Goal: Task Accomplishment & Management: Manage account settings

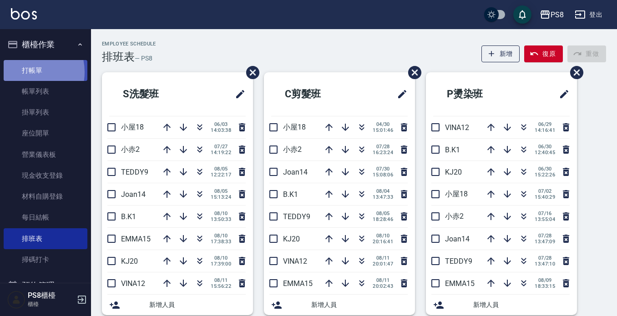
click at [23, 72] on link "打帳單" at bounding box center [46, 70] width 84 height 21
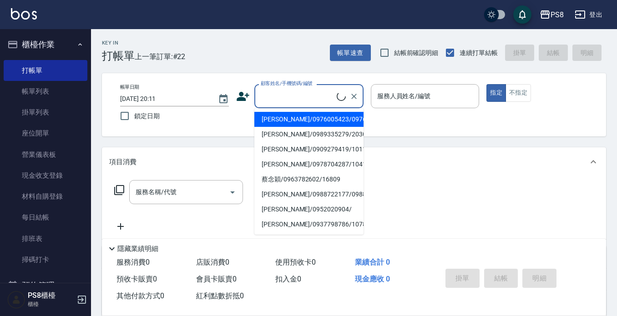
click at [295, 94] on input "顧客姓名/手機號碼/編號" at bounding box center [298, 96] width 78 height 16
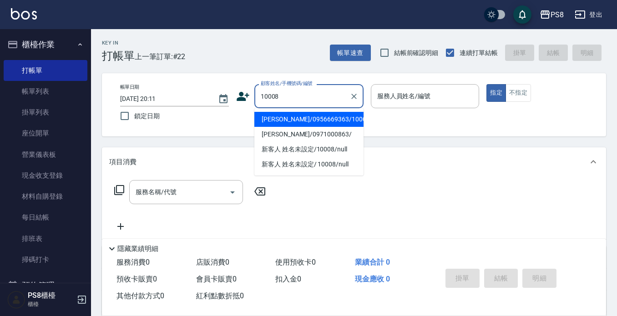
click at [313, 122] on li "潘瑞敏/0956669363/10008" at bounding box center [308, 119] width 109 height 15
type input "潘瑞敏/0956669363/10008"
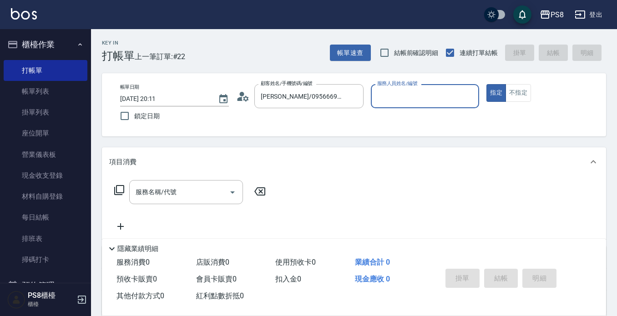
type input "SANNY-10"
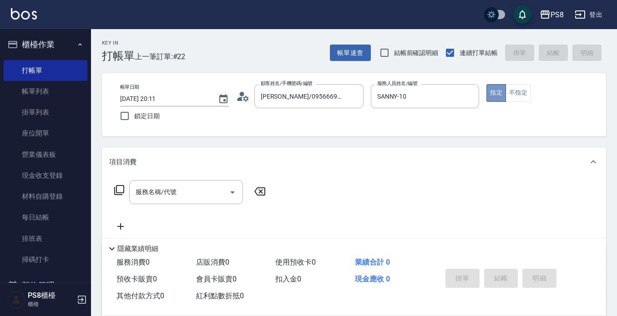
drag, startPoint x: 502, startPoint y: 96, endPoint x: 246, endPoint y: 149, distance: 261.3
click at [500, 96] on button "指定" at bounding box center [497, 93] width 20 height 18
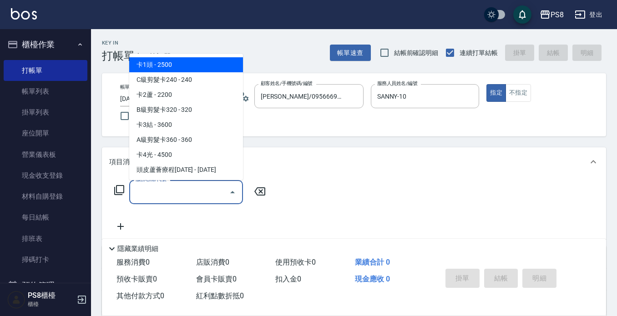
click at [206, 195] on input "服務名稱/代號" at bounding box center [179, 192] width 92 height 16
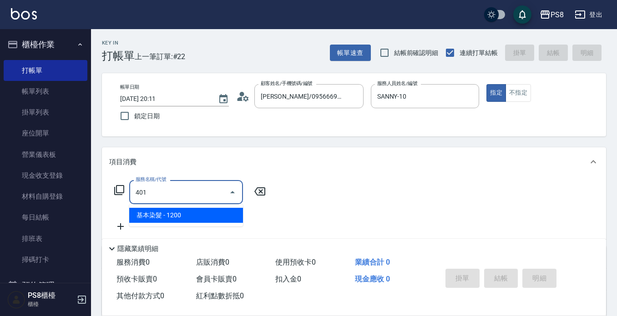
click at [190, 218] on span "基本染髮 - 1200" at bounding box center [186, 215] width 114 height 15
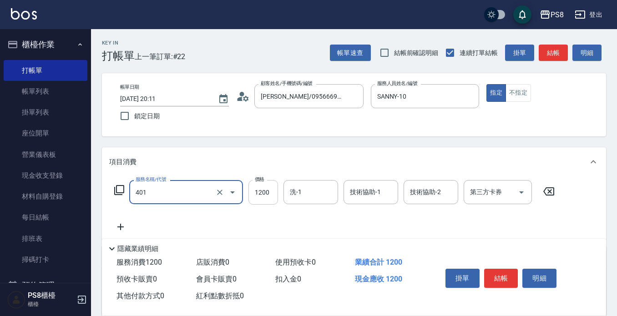
type input "基本染髮(401)"
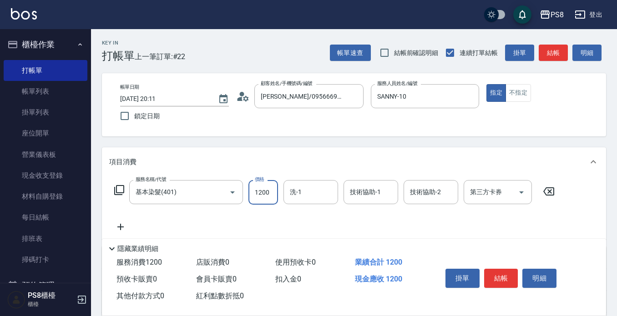
click at [267, 189] on input "1200" at bounding box center [264, 192] width 30 height 25
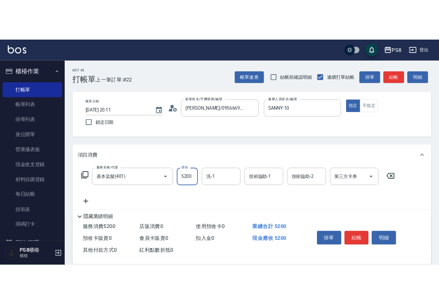
scroll to position [91, 0]
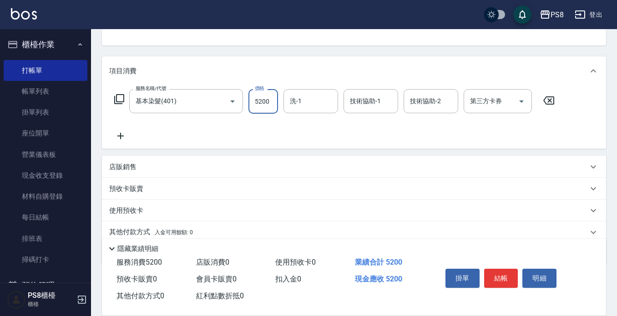
type input "5200"
click at [119, 137] on icon at bounding box center [120, 136] width 23 height 11
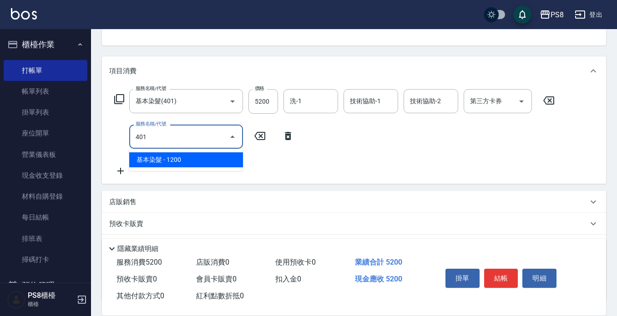
click at [147, 158] on span "基本染髮 - 1200" at bounding box center [186, 160] width 114 height 15
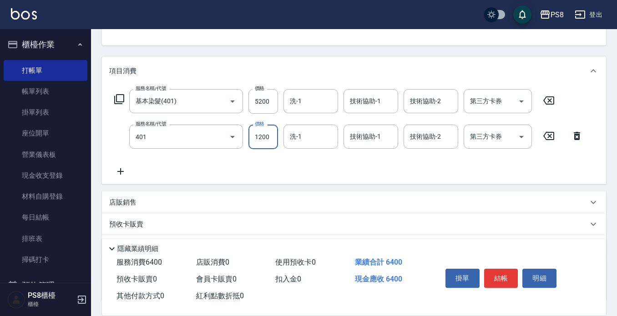
type input "基本染髮(401)"
click at [271, 138] on input "1200" at bounding box center [264, 137] width 30 height 25
click at [127, 167] on icon at bounding box center [120, 171] width 23 height 11
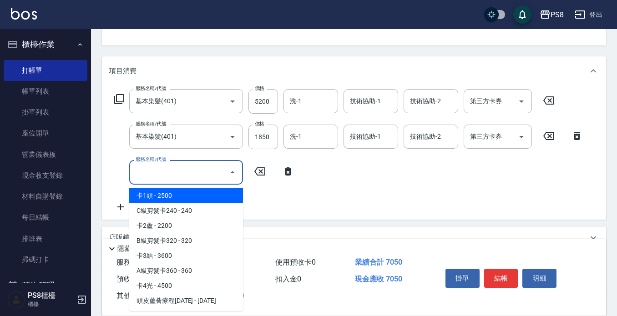
click at [153, 172] on input "服務名稱/代號" at bounding box center [179, 172] width 92 height 16
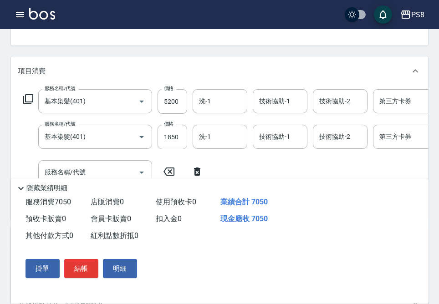
click at [217, 260] on div "掛單 結帳 明細" at bounding box center [214, 268] width 407 height 48
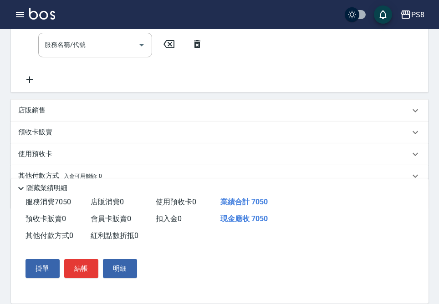
scroll to position [273, 0]
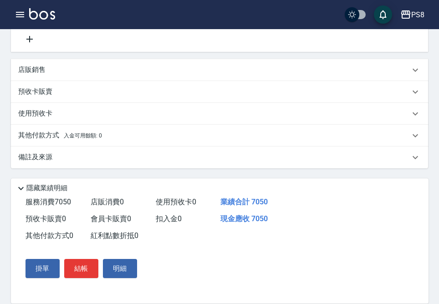
click at [349, 204] on div "服務消費 7050 店販消費 0 使用預收卡 0 業績合計 7050 預收卡販賣 0 會員卡販賣 0 扣入金 0 現金應收 7050 其他付款方式 0 紅利點…" at bounding box center [214, 243] width 407 height 99
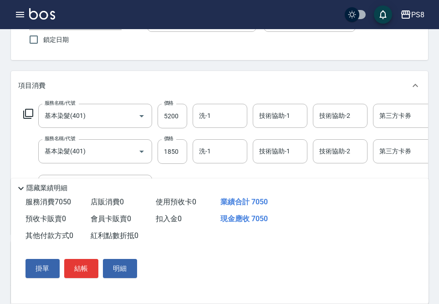
scroll to position [92, 0]
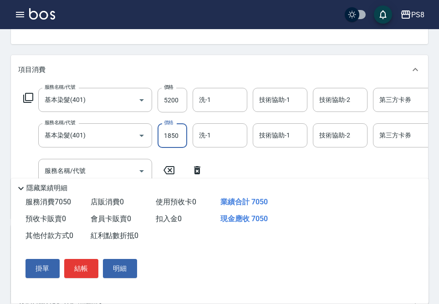
click at [180, 139] on input "1850" at bounding box center [173, 135] width 30 height 25
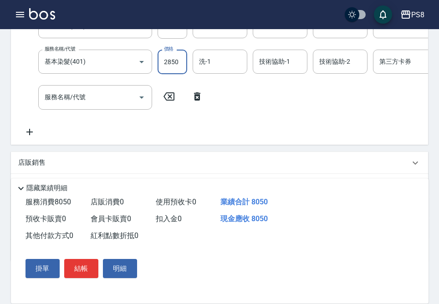
scroll to position [183, 0]
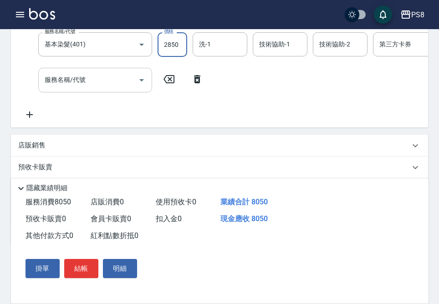
type input "2850"
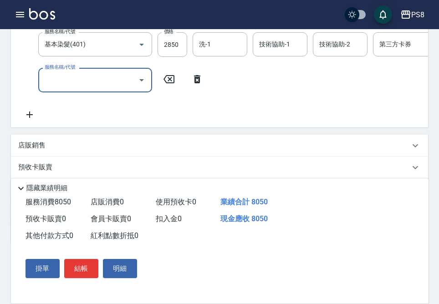
click at [133, 84] on input "服務名稱/代號" at bounding box center [88, 80] width 92 height 16
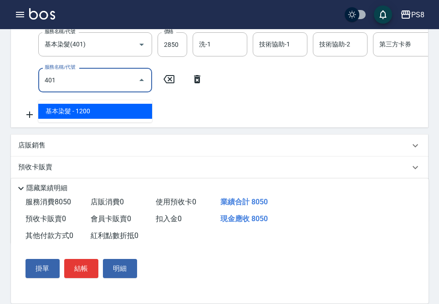
drag, startPoint x: 132, startPoint y: 112, endPoint x: 157, endPoint y: 107, distance: 25.5
click at [140, 112] on span "基本染髮 - 1200" at bounding box center [95, 111] width 114 height 15
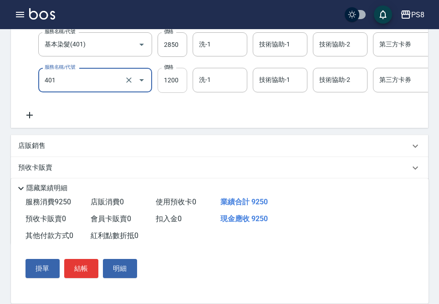
type input "基本染髮(401)"
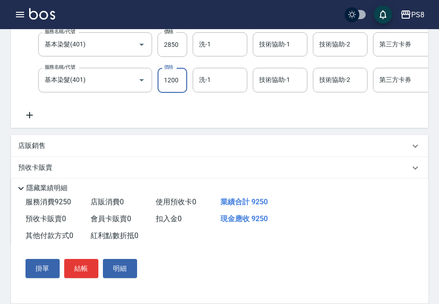
click at [170, 89] on input "1200" at bounding box center [173, 80] width 30 height 25
click at [231, 92] on div "洗-1" at bounding box center [220, 80] width 55 height 24
type input "1000"
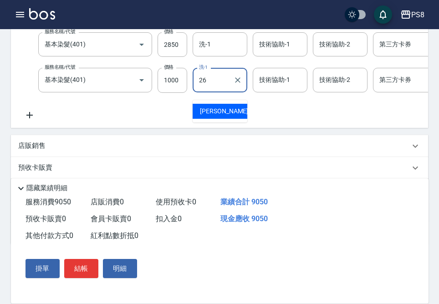
click at [229, 111] on div "苡真 -26" at bounding box center [220, 111] width 55 height 15
click at [255, 92] on div "技術協助-1" at bounding box center [280, 80] width 55 height 24
type input "苡真-26"
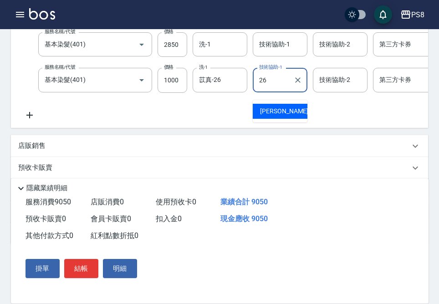
click at [261, 114] on span "苡真 -26" at bounding box center [288, 112] width 57 height 10
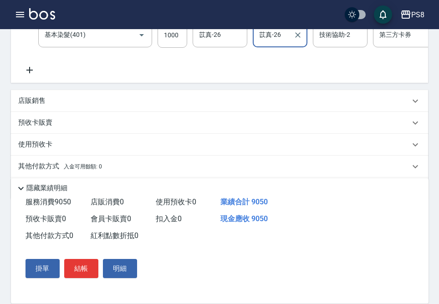
scroll to position [229, 0]
type input "苡真-26"
click at [30, 73] on icon at bounding box center [29, 69] width 6 height 6
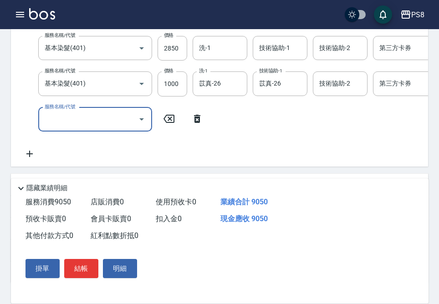
scroll to position [182, 0]
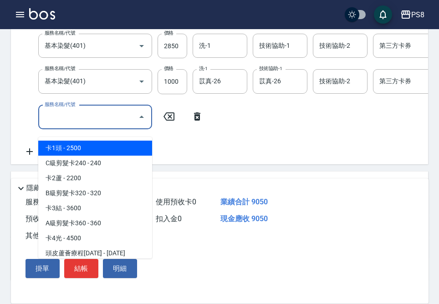
click at [73, 125] on input "服務名稱/代號" at bounding box center [88, 117] width 92 height 16
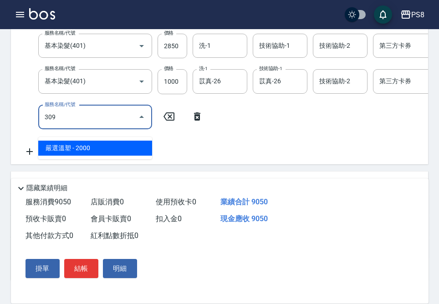
click at [80, 144] on span "嚴選溫塑 - 2000" at bounding box center [95, 148] width 114 height 15
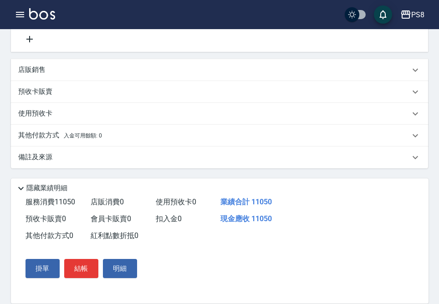
scroll to position [310, 0]
type input "嚴選溫塑(309)"
click at [40, 69] on p "店販銷售" at bounding box center [31, 70] width 27 height 10
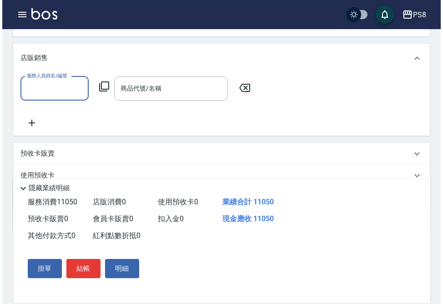
scroll to position [0, 0]
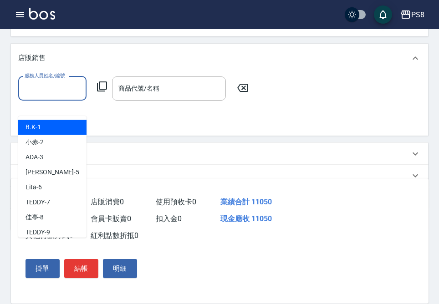
click at [64, 97] on input "服務人員姓名/編號" at bounding box center [52, 89] width 60 height 16
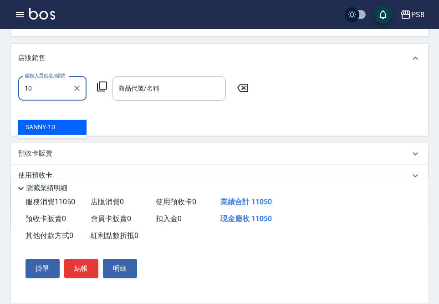
click at [62, 122] on div "SANNY -10" at bounding box center [52, 127] width 68 height 15
type input "SANNY-10"
click at [98, 92] on icon at bounding box center [102, 86] width 11 height 11
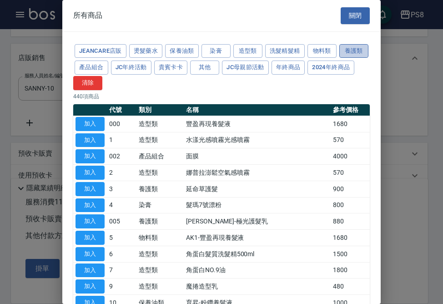
click at [340, 58] on button "養護類" at bounding box center [354, 51] width 29 height 14
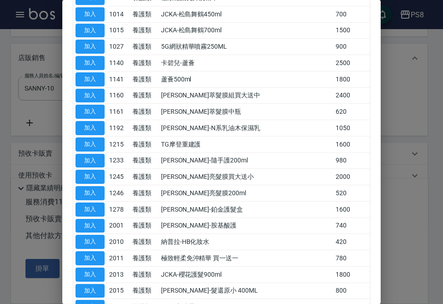
scroll to position [662, 0]
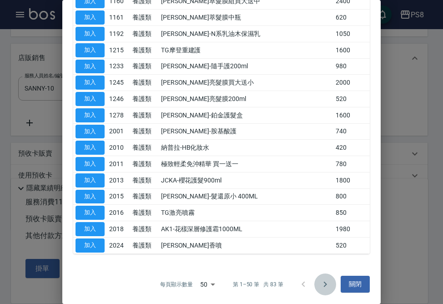
click at [320, 282] on icon "Go to next page" at bounding box center [325, 284] width 11 height 11
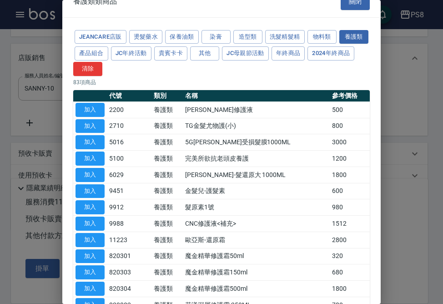
scroll to position [0, 0]
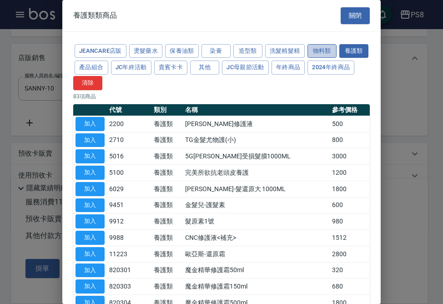
click at [324, 53] on button "物料類" at bounding box center [322, 51] width 29 height 14
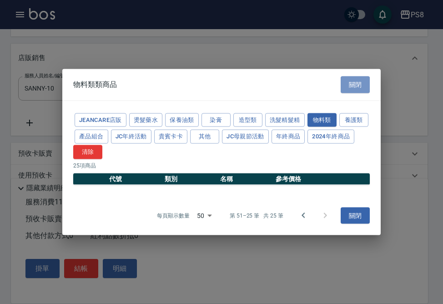
click at [362, 79] on button "關閉" at bounding box center [355, 84] width 29 height 17
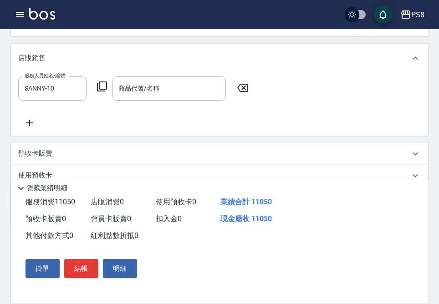
click at [99, 92] on icon at bounding box center [102, 86] width 10 height 10
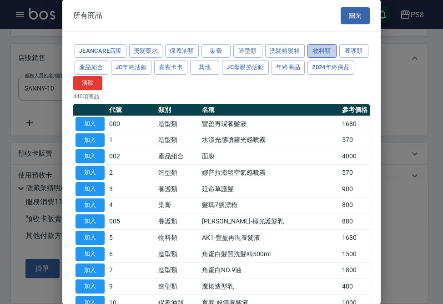
click at [325, 51] on button "物料類" at bounding box center [322, 51] width 29 height 14
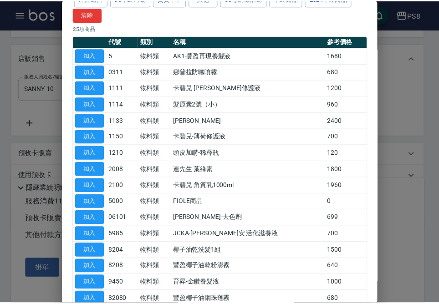
scroll to position [91, 0]
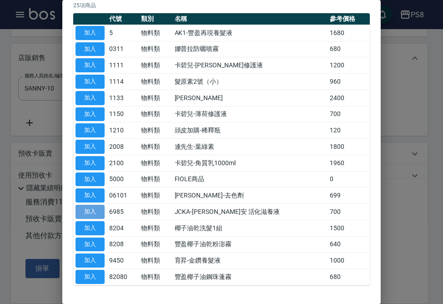
click at [100, 216] on button "加入" at bounding box center [90, 212] width 29 height 14
type input "JCKA-希梨安 活化滋養液"
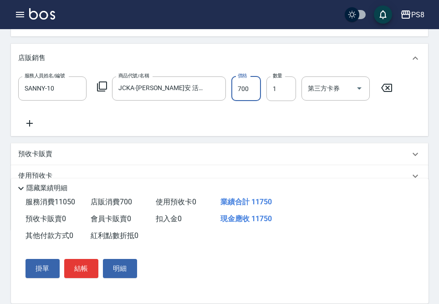
click at [256, 101] on input "700" at bounding box center [246, 88] width 30 height 25
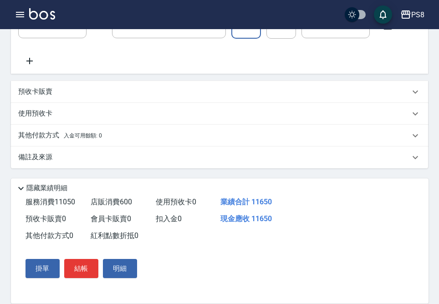
scroll to position [388, 0]
type input "600"
click at [48, 137] on p "其他付款方式 入金可用餘額: 0" at bounding box center [60, 136] width 84 height 10
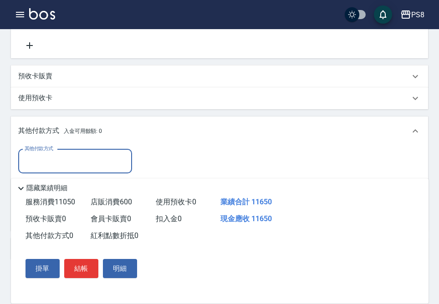
scroll to position [434, 0]
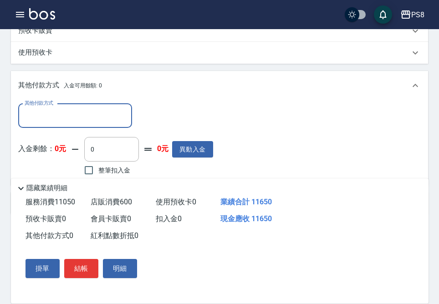
click at [54, 124] on input "其他付款方式" at bounding box center [75, 116] width 106 height 16
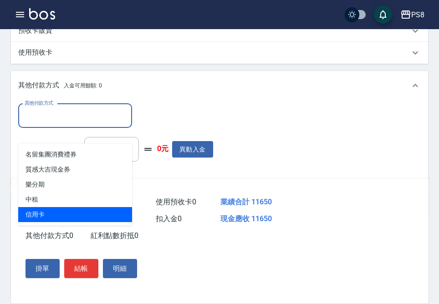
click at [45, 210] on span "信用卡" at bounding box center [75, 214] width 114 height 15
type input "信用卡"
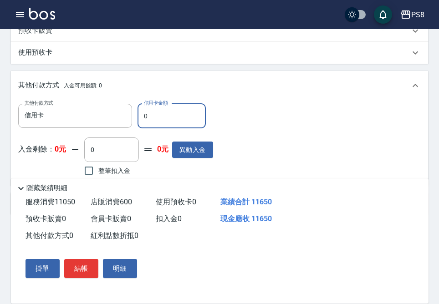
click at [149, 128] on input "0" at bounding box center [171, 116] width 68 height 25
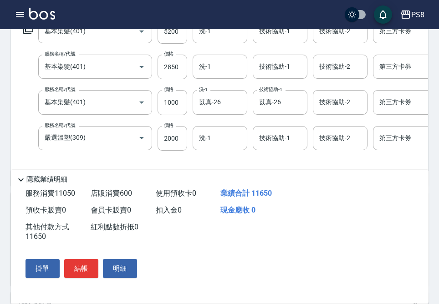
scroll to position [161, 0]
type input "11650"
click at [209, 147] on input "洗-1" at bounding box center [220, 139] width 46 height 16
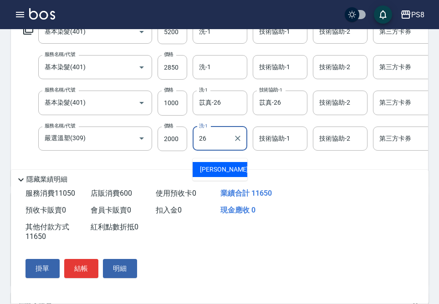
click at [216, 170] on span "苡真 -26" at bounding box center [228, 170] width 57 height 10
type input "苡真-26"
type input "0"
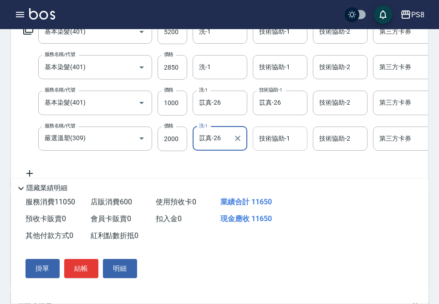
type input "苡真-26"
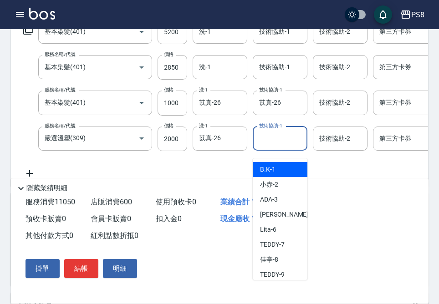
click at [272, 147] on input "技術協助-1" at bounding box center [280, 139] width 46 height 16
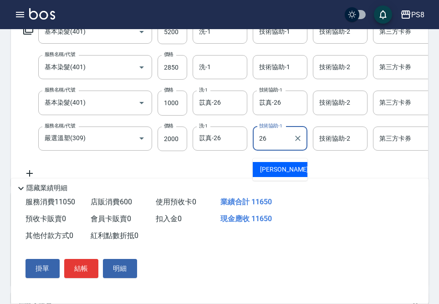
click at [272, 166] on span "苡真 -26" at bounding box center [288, 170] width 57 height 10
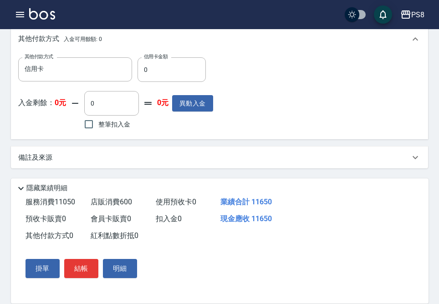
scroll to position [496, 0]
type input "苡真-26"
click at [166, 71] on input "0" at bounding box center [171, 69] width 68 height 25
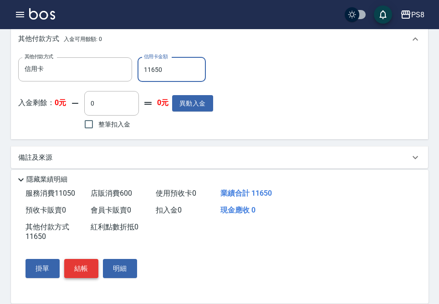
type input "11650"
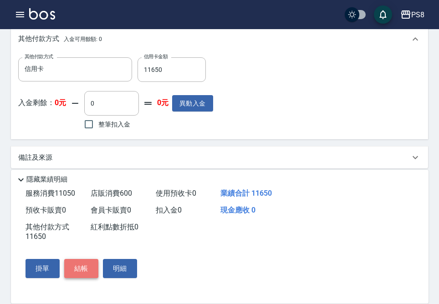
click at [82, 269] on button "結帳" at bounding box center [81, 268] width 34 height 19
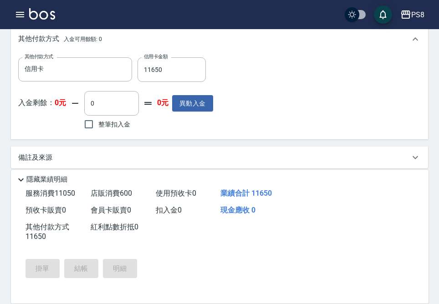
type input "2025/08/12 20:16"
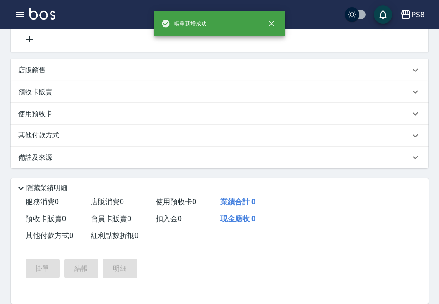
scroll to position [0, 0]
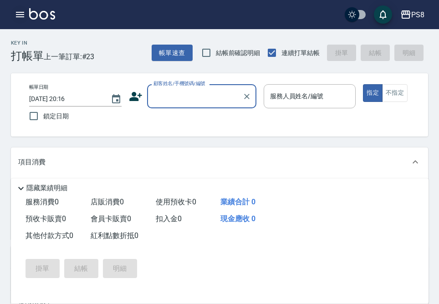
click at [25, 18] on button "button" at bounding box center [20, 14] width 18 height 18
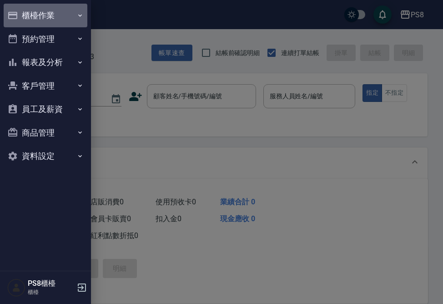
click at [42, 12] on button "櫃檯作業" at bounding box center [46, 16] width 84 height 24
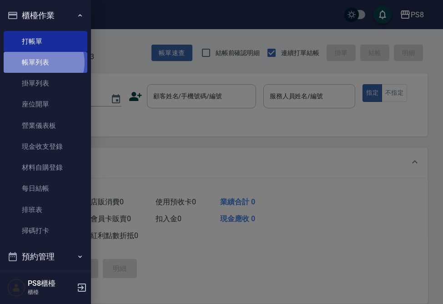
click at [43, 62] on link "帳單列表" at bounding box center [46, 62] width 84 height 21
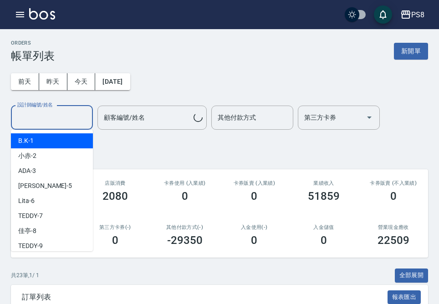
click at [60, 117] on input "設計師編號/姓名" at bounding box center [52, 118] width 74 height 16
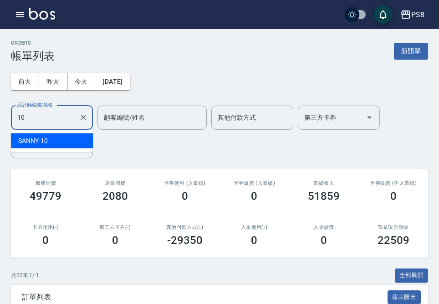
click at [59, 135] on div "SANNY -10" at bounding box center [52, 140] width 82 height 15
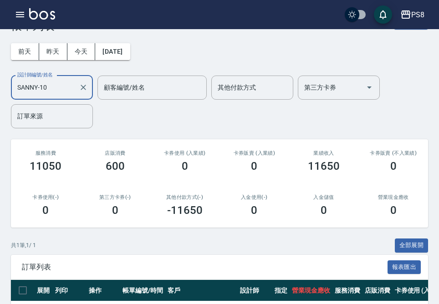
scroll to position [91, 0]
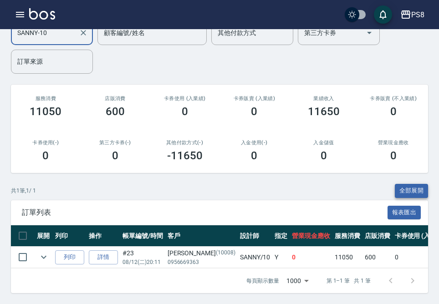
type input "SANNY-10"
click at [422, 191] on button "全部展開" at bounding box center [412, 191] width 34 height 14
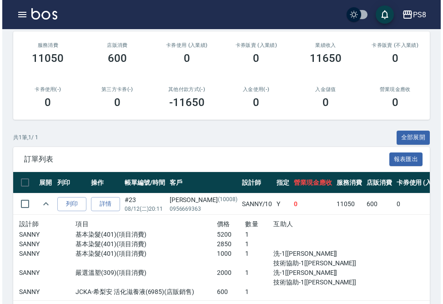
scroll to position [182, 0]
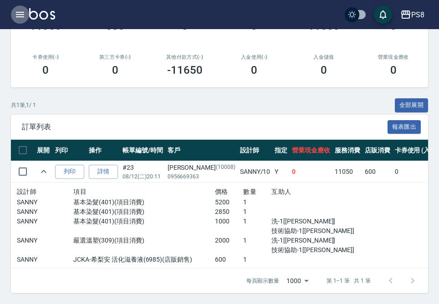
click at [28, 15] on button "button" at bounding box center [20, 14] width 18 height 18
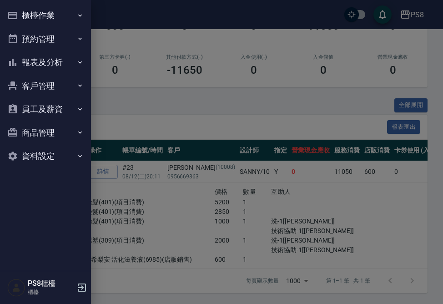
click at [45, 18] on button "櫃檯作業" at bounding box center [46, 16] width 84 height 24
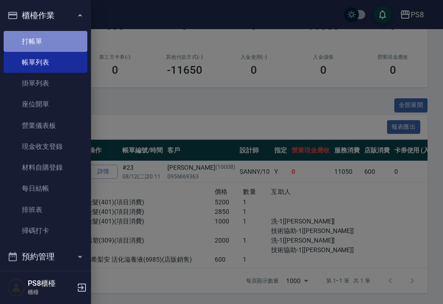
click at [54, 41] on link "打帳單" at bounding box center [46, 41] width 84 height 21
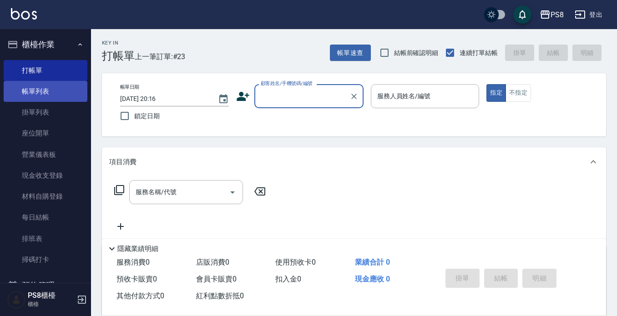
click at [39, 90] on link "帳單列表" at bounding box center [46, 91] width 84 height 21
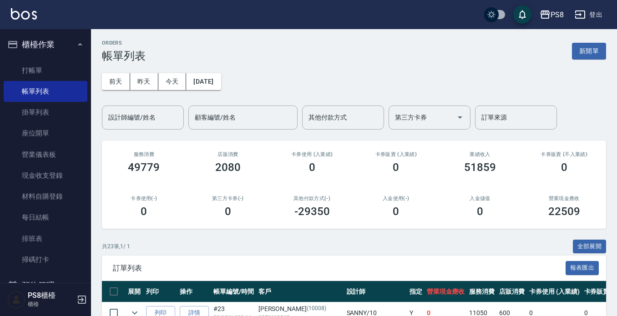
click at [4, 81] on link "帳單列表" at bounding box center [46, 91] width 84 height 21
click at [137, 126] on div "設計師編號/姓名" at bounding box center [143, 118] width 82 height 24
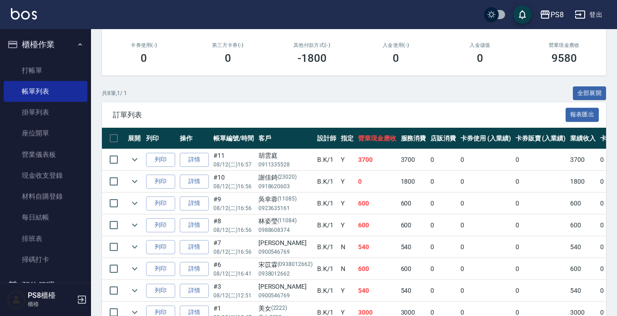
scroll to position [204, 0]
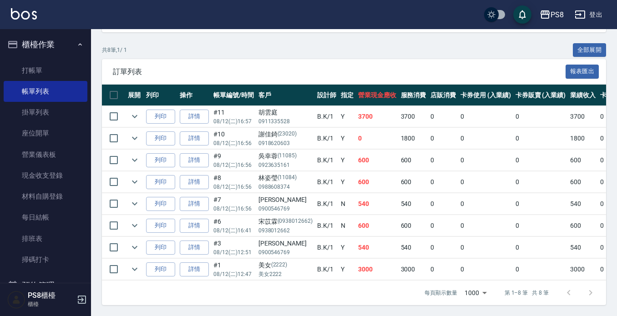
type input "B.K-1"
click at [194, 219] on link "詳情" at bounding box center [194, 226] width 29 height 14
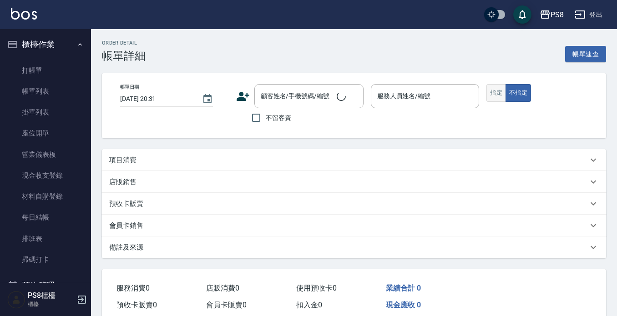
click at [496, 95] on button "指定" at bounding box center [497, 93] width 20 height 18
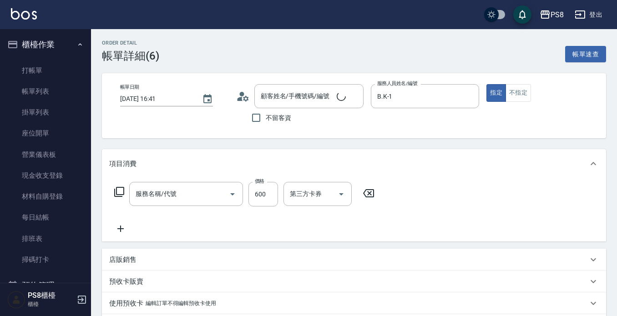
type input "2025/08/12 16:41"
type input "B.K-1"
type input "A級洗剪600(205)"
type input "宋苡霖/0938012662/0938012662"
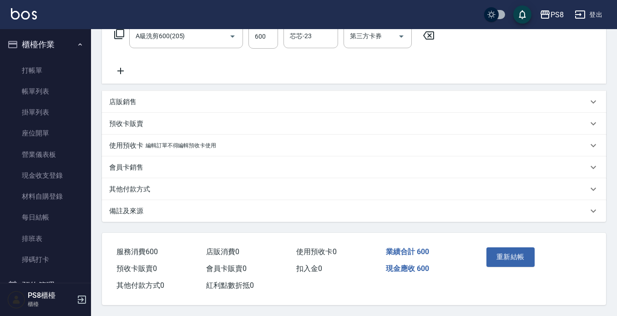
scroll to position [162, 0]
click at [515, 255] on button "重新結帳" at bounding box center [511, 257] width 48 height 19
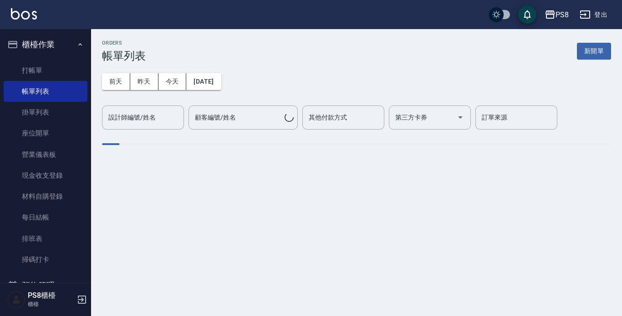
click at [140, 123] on input "設計師編號/姓名" at bounding box center [143, 118] width 74 height 16
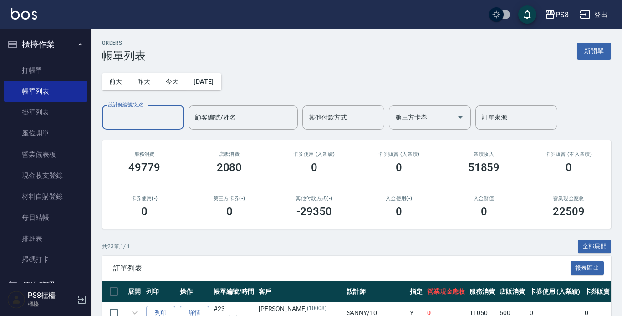
click at [141, 119] on input "設計師編號/姓名" at bounding box center [143, 118] width 74 height 16
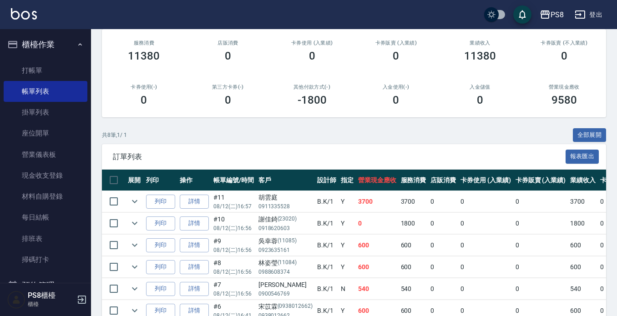
scroll to position [204, 0]
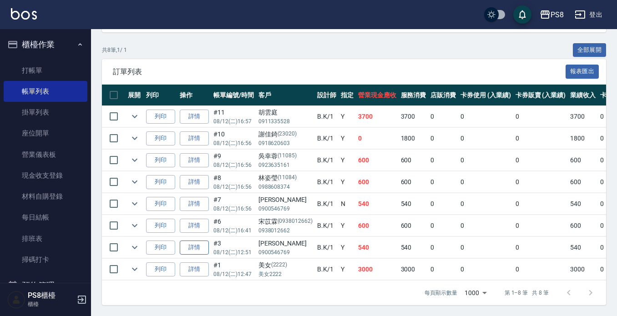
type input "B.K-1"
click at [199, 241] on link "詳情" at bounding box center [194, 248] width 29 height 14
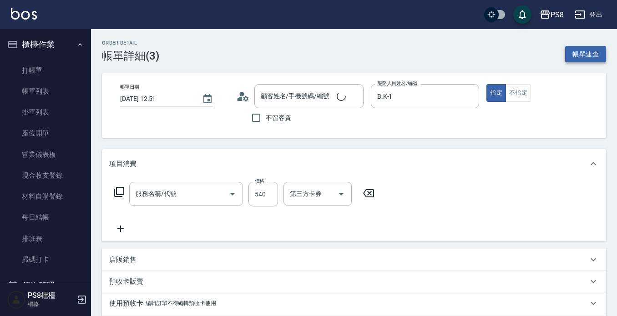
type input "2025/08/12 12:51"
type input "B.K-1"
type input "李正銘/0900546769/"
type input "A級洗剪600(205)"
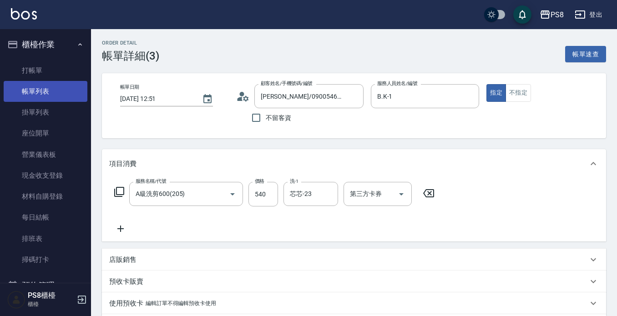
click at [41, 89] on link "帳單列表" at bounding box center [46, 91] width 84 height 21
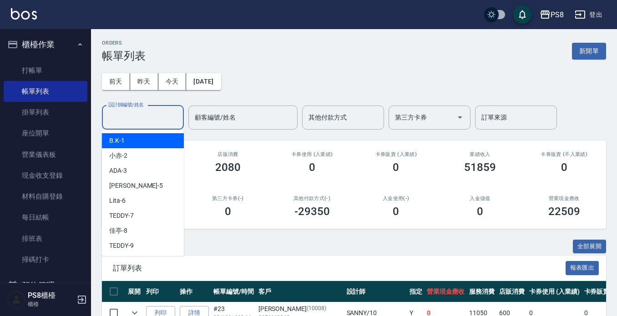
click at [154, 117] on input "設計師編號/姓名" at bounding box center [143, 118] width 74 height 16
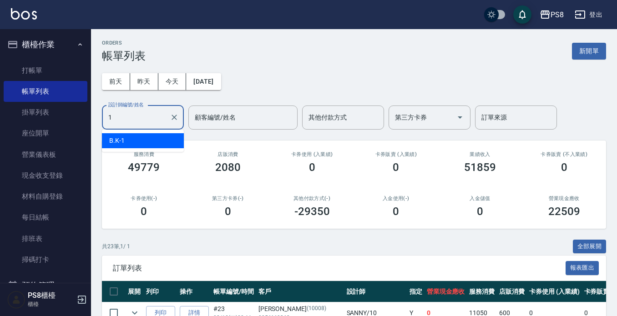
click at [128, 144] on div "B.K -1" at bounding box center [143, 140] width 82 height 15
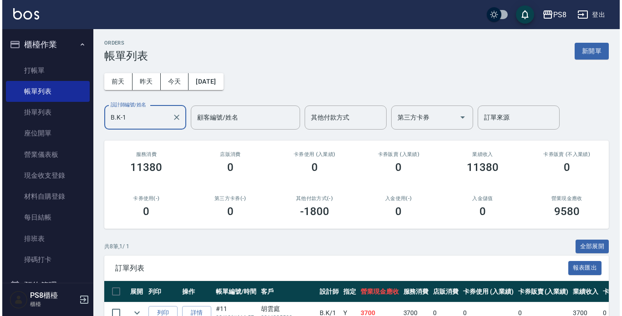
scroll to position [204, 0]
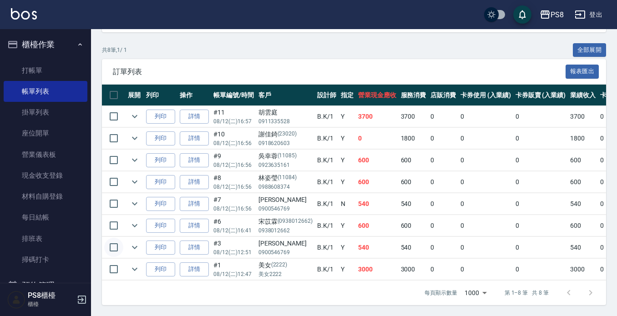
type input "B.K-1"
click at [107, 244] on input "checkbox" at bounding box center [113, 247] width 19 height 19
checkbox input "true"
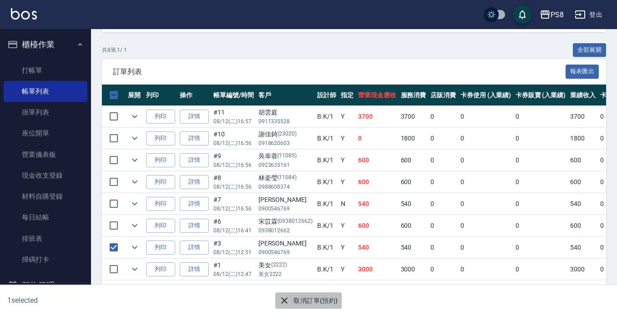
click at [307, 306] on button "取消訂單(預約)" at bounding box center [308, 301] width 66 height 17
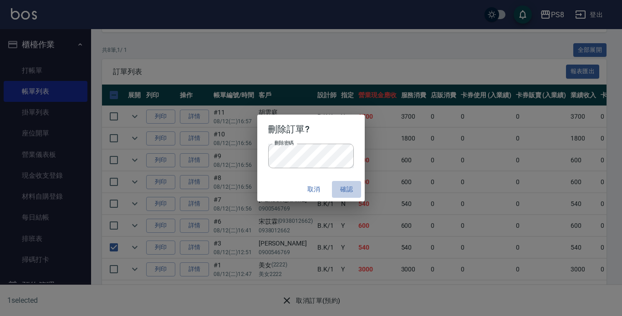
click at [350, 192] on button "確認" at bounding box center [346, 189] width 29 height 17
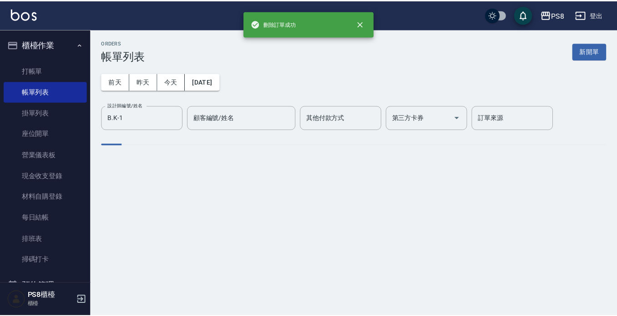
scroll to position [0, 0]
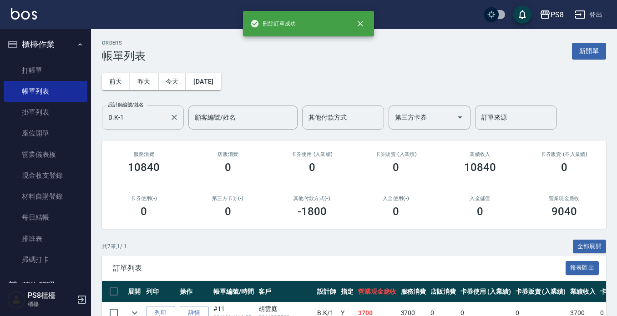
click at [130, 121] on input "B.K-1" at bounding box center [136, 118] width 60 height 16
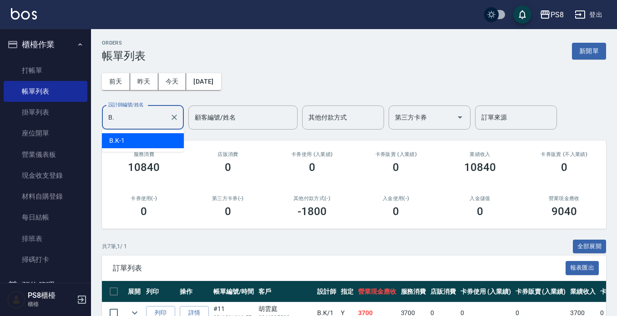
type input "B"
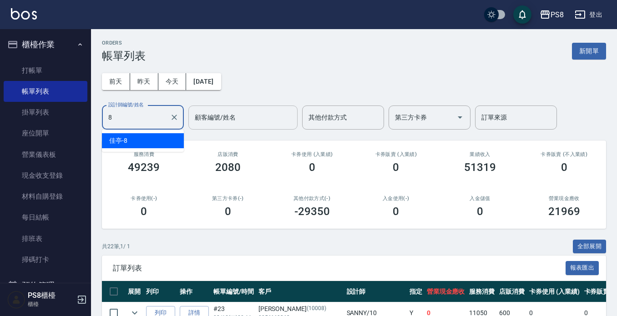
type input "佳亭-8"
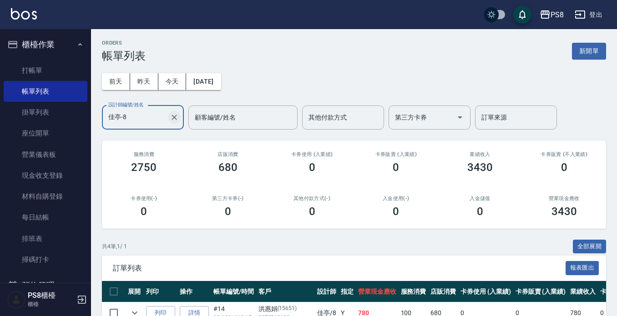
click at [174, 122] on icon "Clear" at bounding box center [174, 117] width 9 height 9
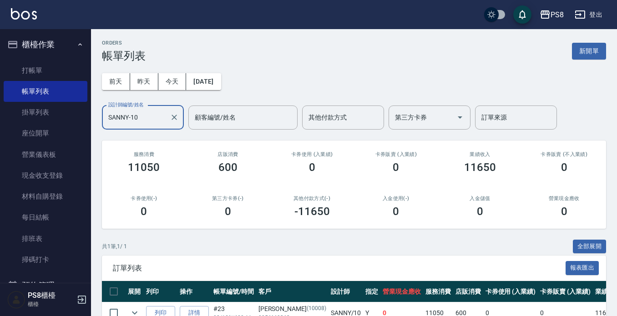
scroll to position [51, 0]
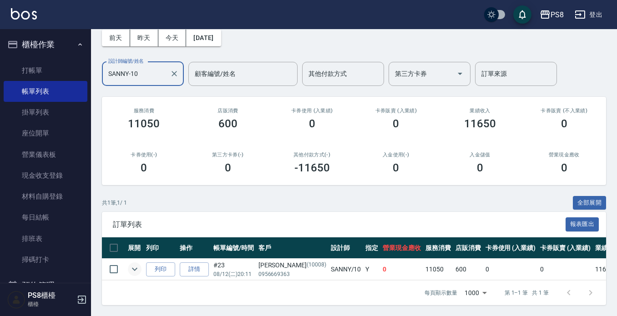
type input "SANNY-10"
click at [133, 264] on icon "expand row" at bounding box center [134, 269] width 11 height 11
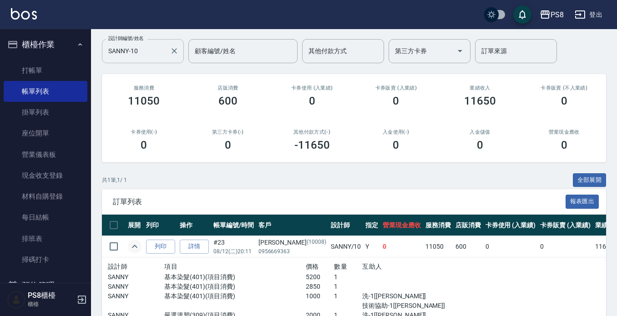
scroll to position [0, 0]
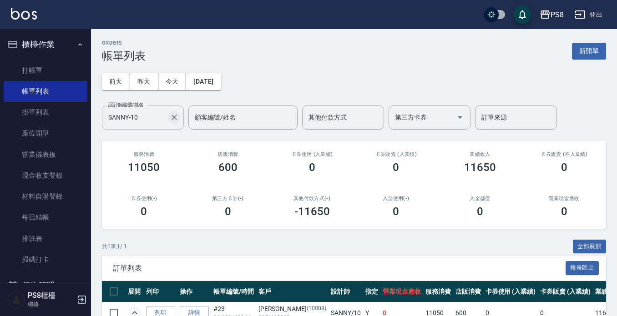
click at [180, 119] on button "Clear" at bounding box center [174, 117] width 13 height 13
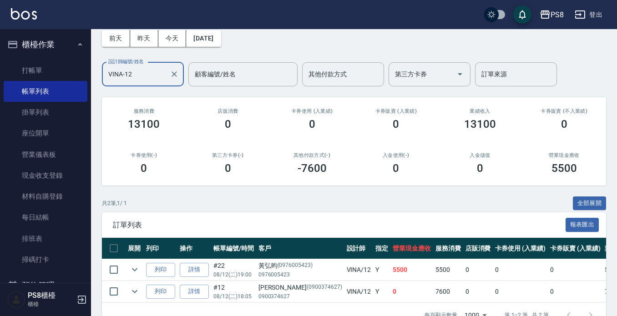
scroll to position [73, 0]
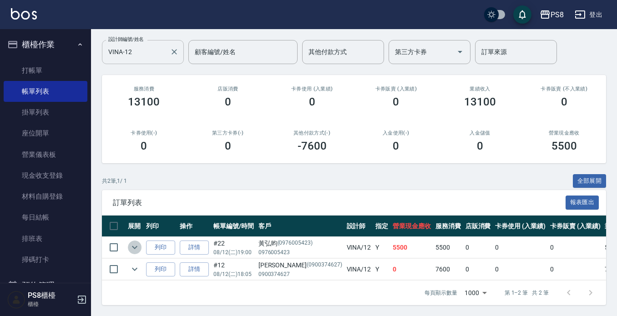
click at [135, 242] on icon "expand row" at bounding box center [134, 247] width 11 height 11
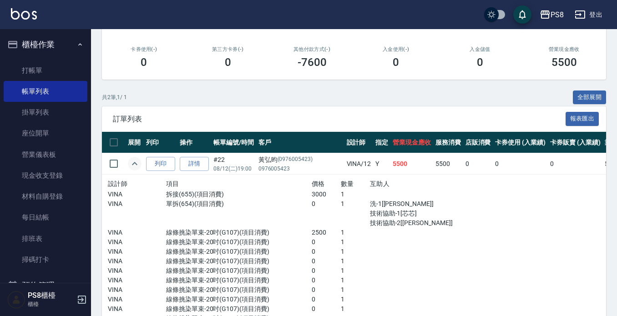
scroll to position [226, 0]
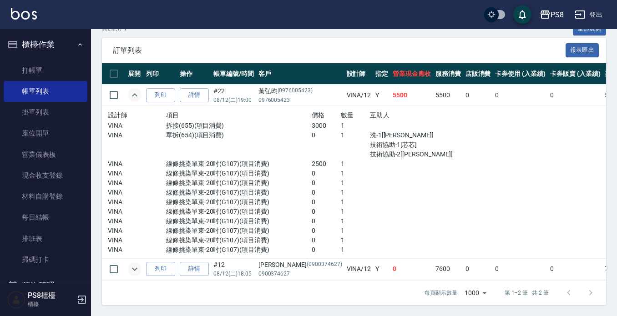
click at [133, 264] on icon "expand row" at bounding box center [134, 269] width 11 height 11
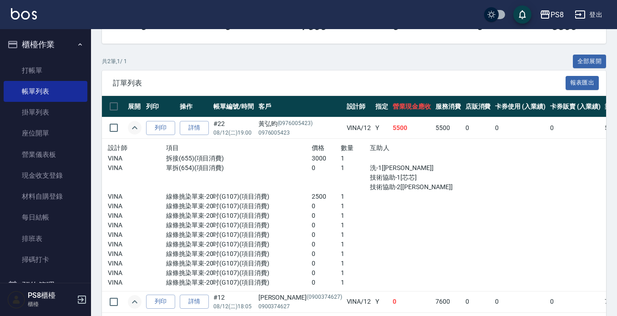
scroll to position [64, 0]
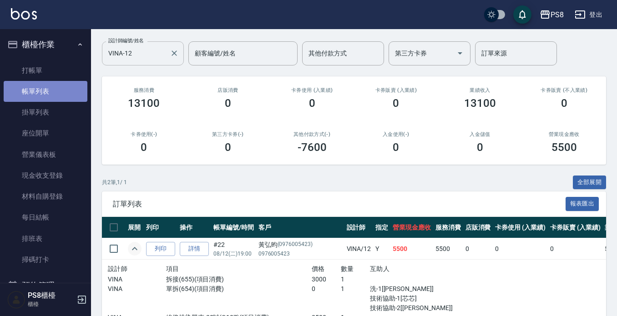
click at [52, 87] on link "帳單列表" at bounding box center [46, 91] width 84 height 21
click at [149, 50] on input "VINA-12" at bounding box center [136, 54] width 60 height 16
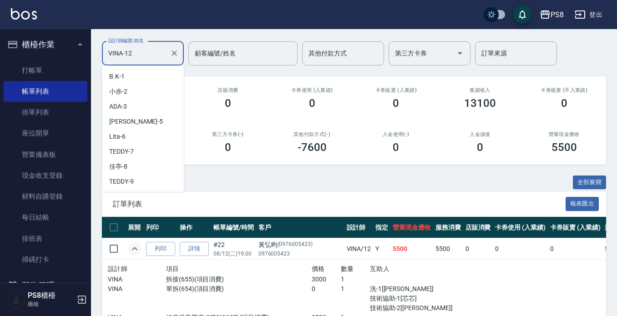
scroll to position [27, 0]
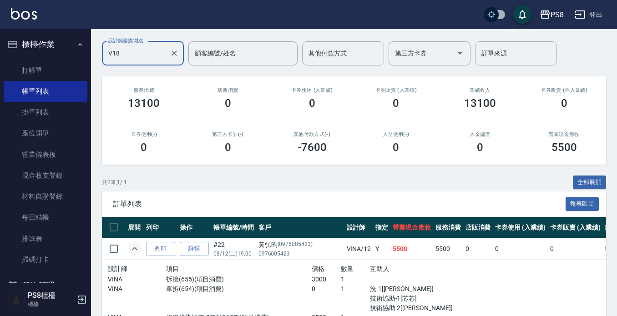
drag, startPoint x: 162, startPoint y: 52, endPoint x: 166, endPoint y: 49, distance: 4.8
click at [163, 52] on input "V18" at bounding box center [136, 54] width 60 height 16
type input "V"
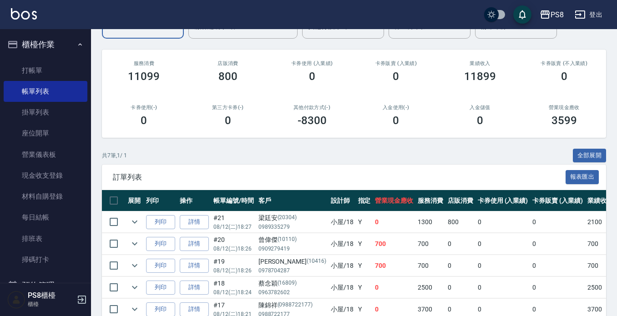
scroll to position [183, 0]
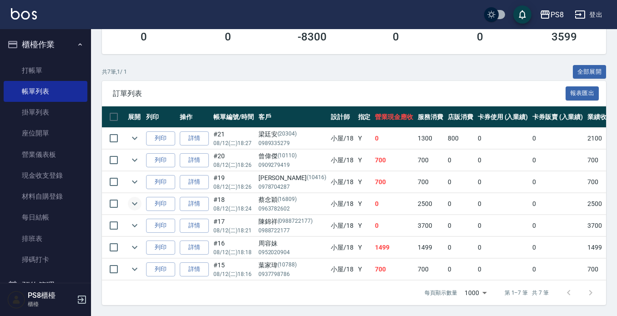
type input "小屋-18"
click at [130, 198] on icon "expand row" at bounding box center [134, 203] width 11 height 11
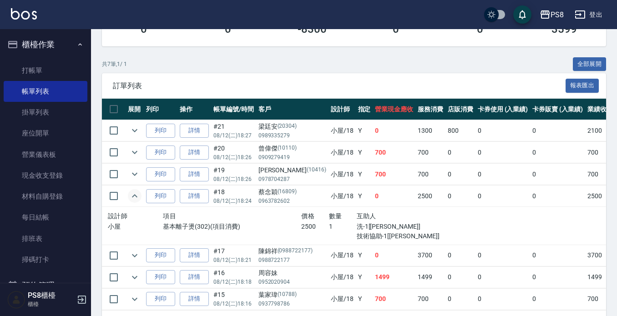
click at [134, 189] on button "expand row" at bounding box center [135, 196] width 14 height 14
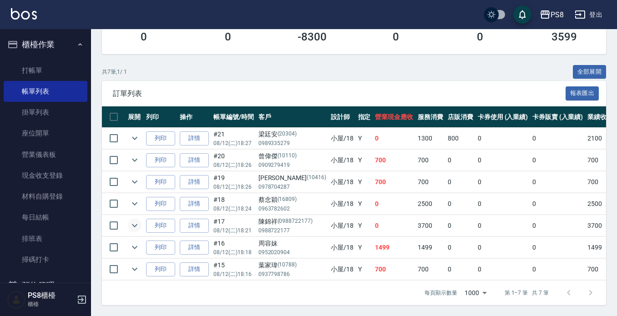
click at [141, 219] on button "expand row" at bounding box center [135, 226] width 14 height 14
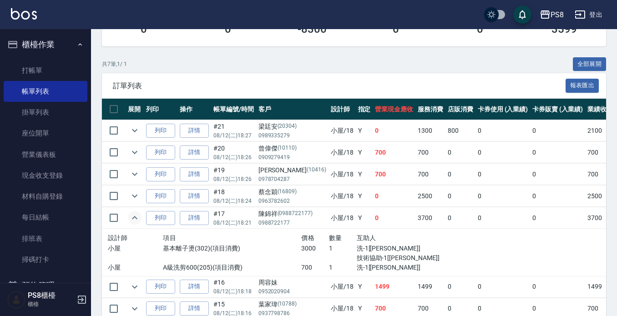
click at [141, 215] on button "expand row" at bounding box center [135, 218] width 14 height 14
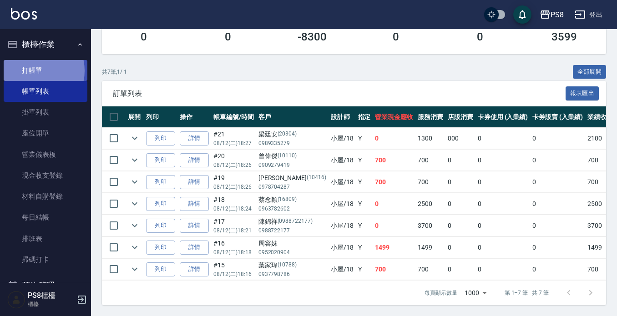
click at [33, 71] on link "打帳單" at bounding box center [46, 70] width 84 height 21
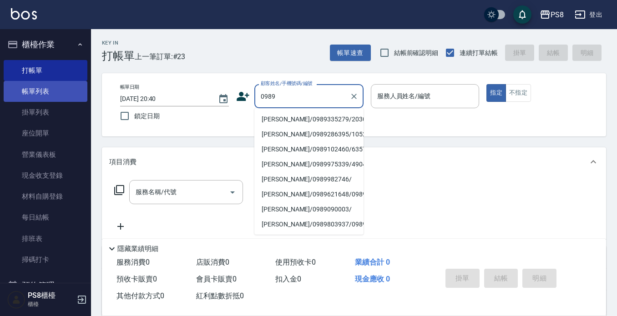
type input "0989"
click at [35, 91] on link "帳單列表" at bounding box center [46, 91] width 84 height 21
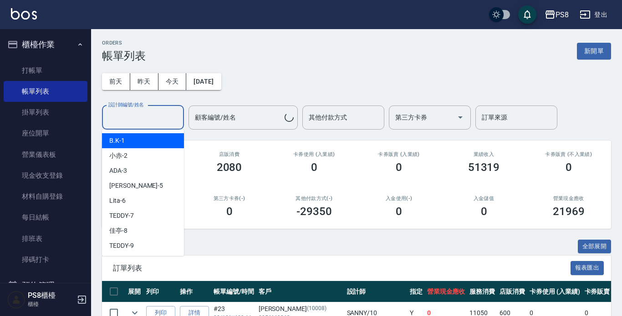
click at [142, 117] on input "設計師編號/姓名" at bounding box center [143, 118] width 74 height 16
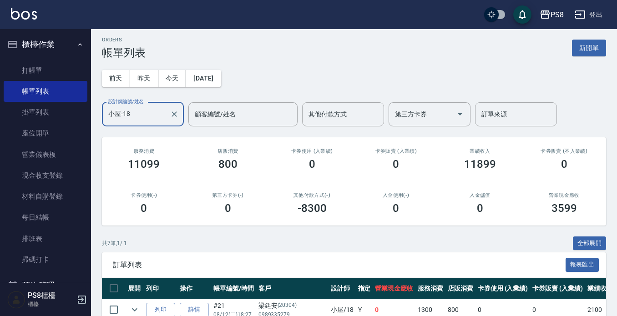
scroll to position [183, 0]
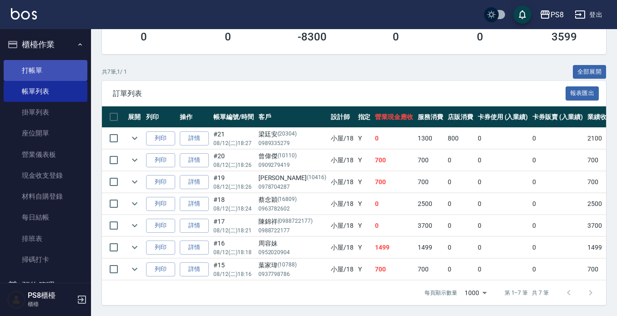
type input "小屋-18"
click at [22, 73] on link "打帳單" at bounding box center [46, 70] width 84 height 21
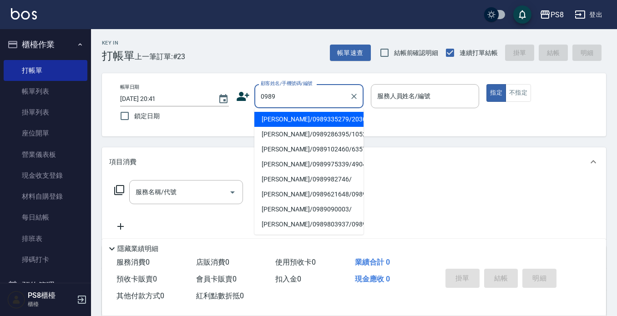
click at [325, 118] on li "梁廷安/0989335279/20304" at bounding box center [308, 119] width 109 height 15
type input "梁廷安/0989335279/20304"
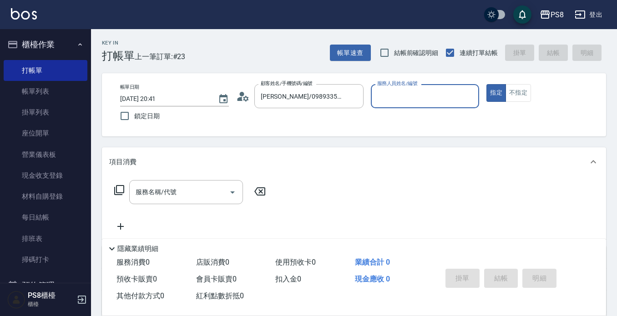
type input "小屋-18"
click at [165, 196] on div "服務名稱/代號 服務名稱/代號" at bounding box center [186, 192] width 114 height 24
click at [300, 148] on div "項目消費" at bounding box center [354, 162] width 504 height 29
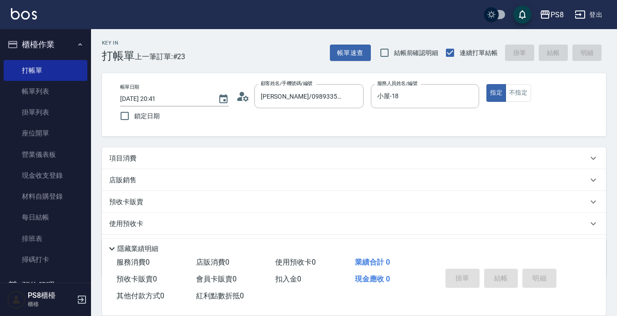
click at [146, 204] on div "預收卡販賣" at bounding box center [348, 203] width 479 height 10
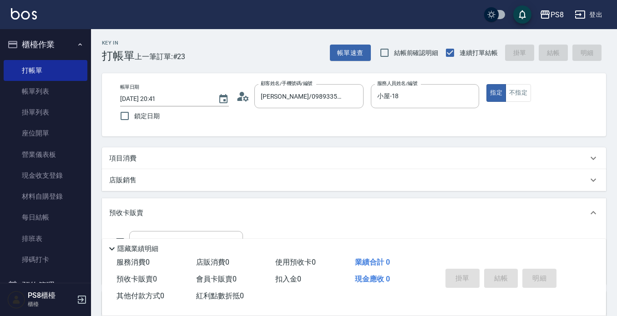
click at [148, 161] on div "項目消費" at bounding box center [348, 159] width 479 height 10
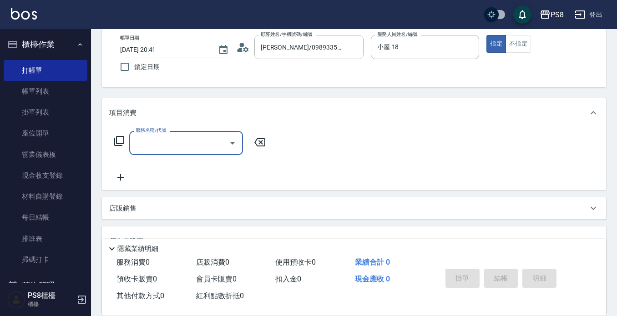
scroll to position [46, 0]
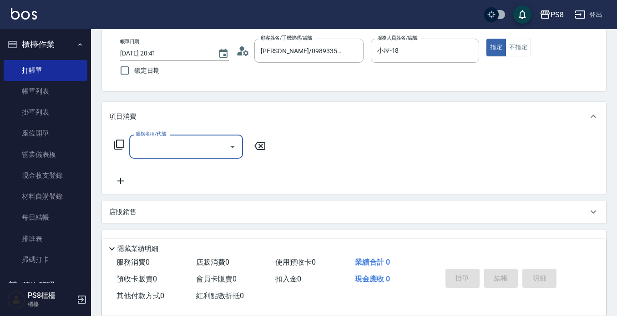
click at [175, 140] on input "服務名稱/代號" at bounding box center [179, 147] width 92 height 16
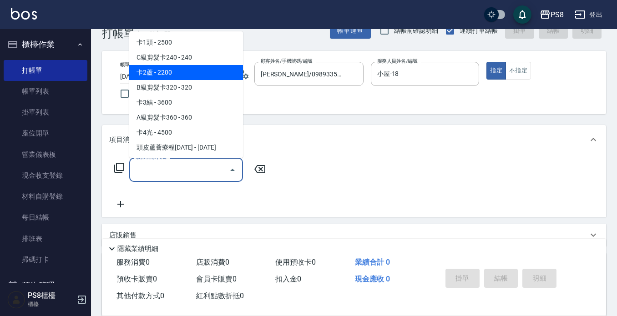
scroll to position [0, 0]
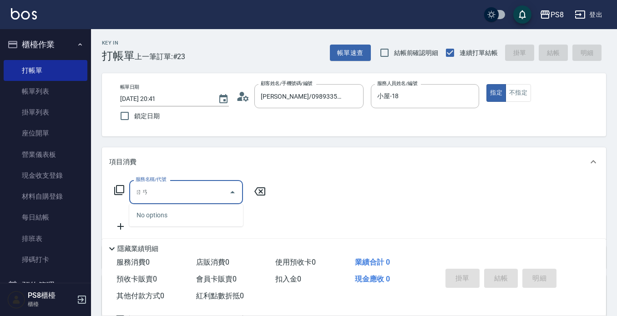
type input "ㄖ"
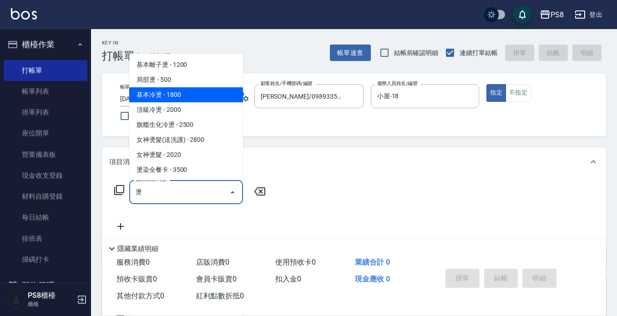
click at [197, 97] on span "基本冷燙 - 1800" at bounding box center [186, 94] width 114 height 15
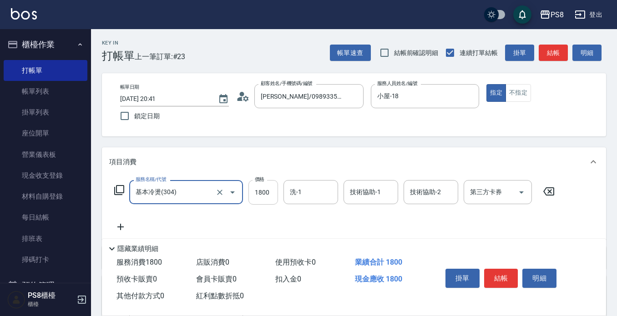
type input "基本冷燙(304)"
click at [261, 190] on input "1800" at bounding box center [264, 192] width 30 height 25
type input "2100"
click at [298, 199] on input "洗-1" at bounding box center [311, 192] width 46 height 16
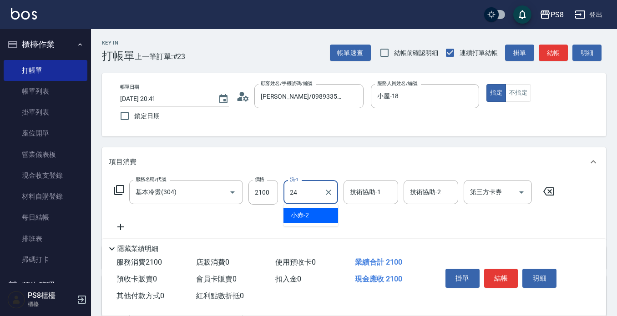
type input "[PERSON_NAME]-24"
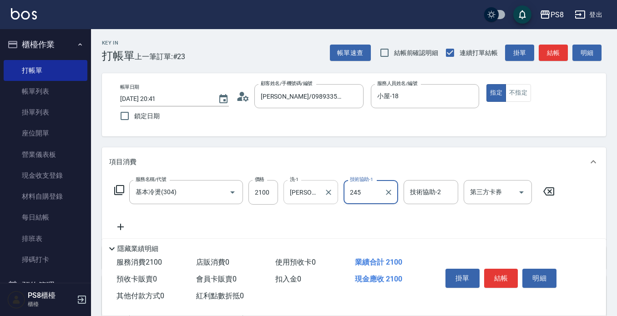
type input "245"
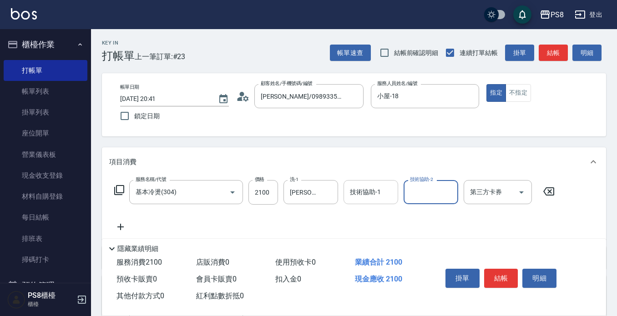
click at [381, 188] on input "技術協助-1" at bounding box center [371, 192] width 46 height 16
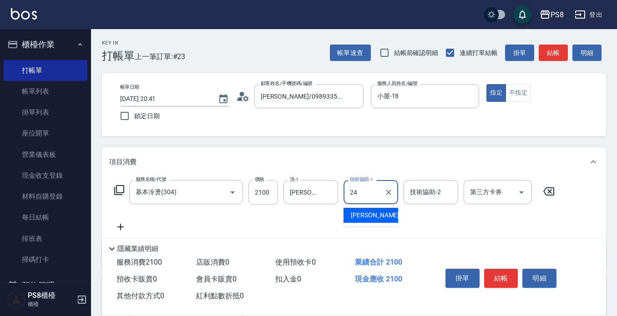
type input "[PERSON_NAME]-24"
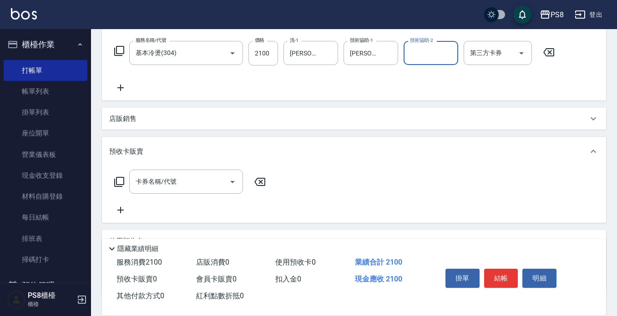
scroll to position [206, 0]
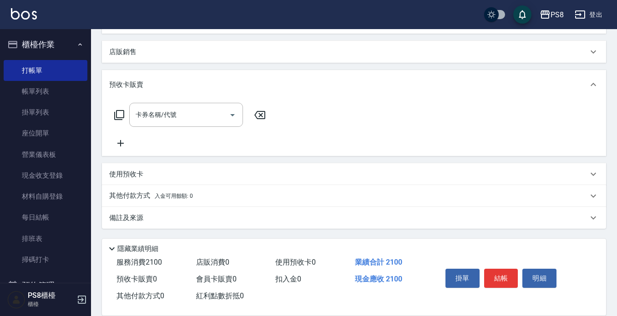
click at [134, 180] on div "使用預收卡" at bounding box center [354, 174] width 504 height 22
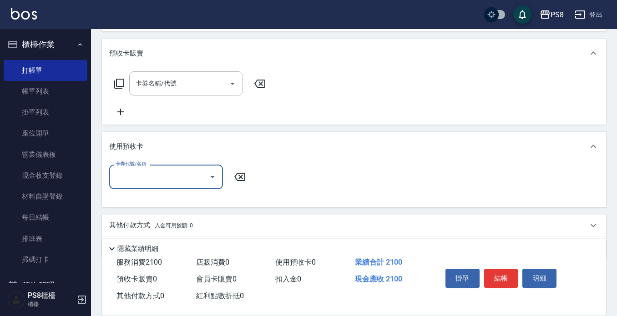
scroll to position [267, 0]
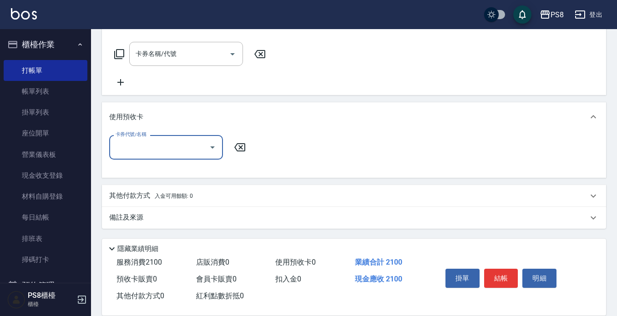
click at [131, 196] on p "其他付款方式 入金可用餘額: 0" at bounding box center [151, 196] width 84 height 10
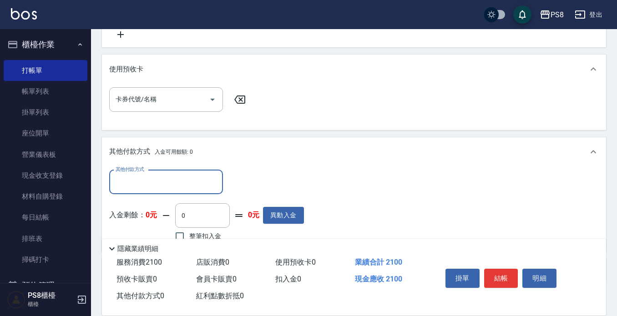
scroll to position [367, 0]
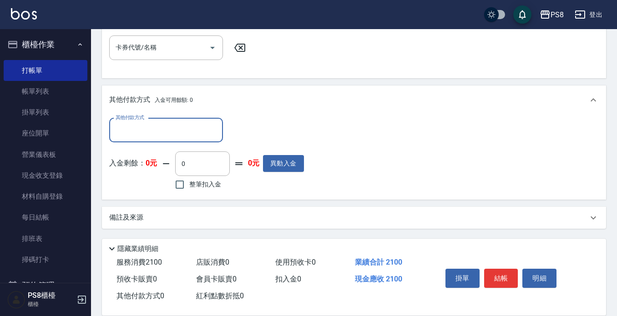
click at [192, 135] on input "其他付款方式" at bounding box center [166, 130] width 106 height 16
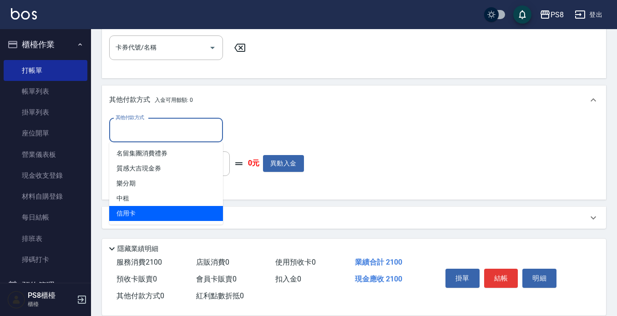
click at [122, 209] on span "信用卡" at bounding box center [166, 213] width 114 height 15
type input "信用卡"
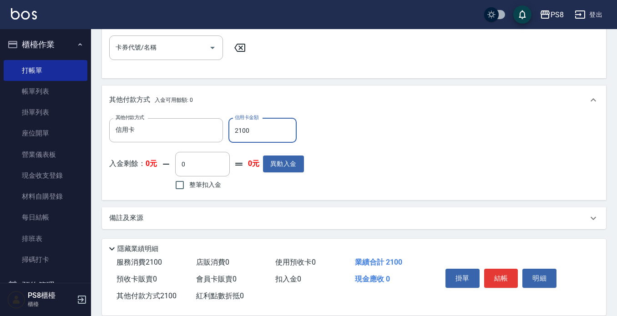
type input "2100"
click at [488, 278] on button "結帳" at bounding box center [501, 278] width 34 height 19
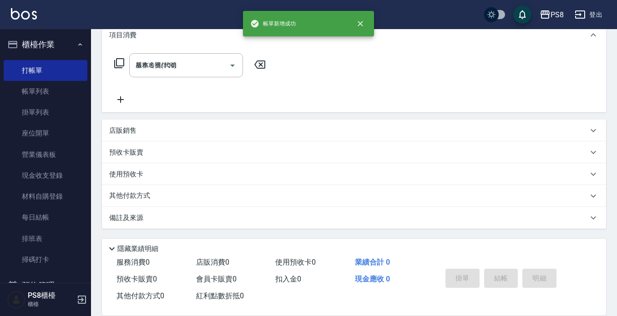
type input "2025/08/12 20:42"
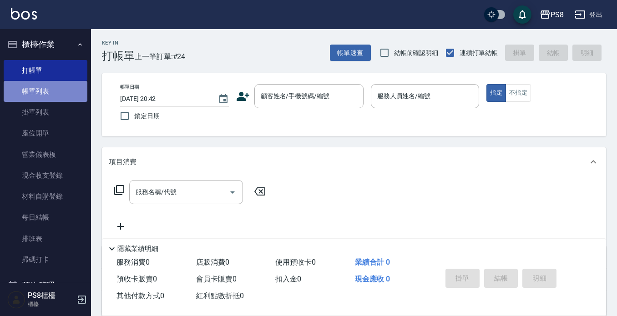
click at [54, 89] on link "帳單列表" at bounding box center [46, 91] width 84 height 21
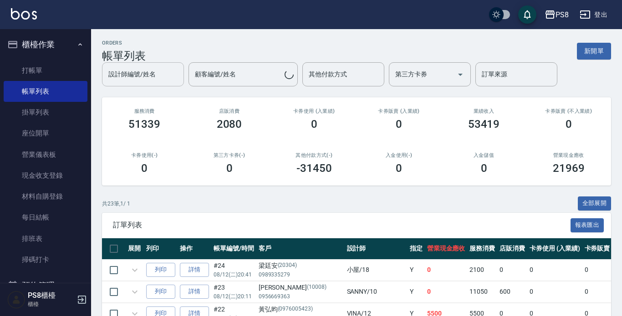
click at [155, 69] on input "設計師編號/姓名" at bounding box center [143, 74] width 74 height 16
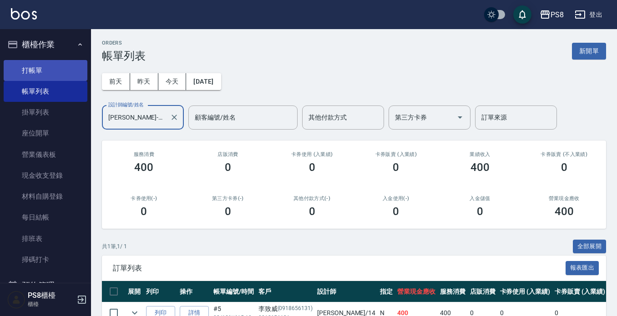
type input "Joan-14"
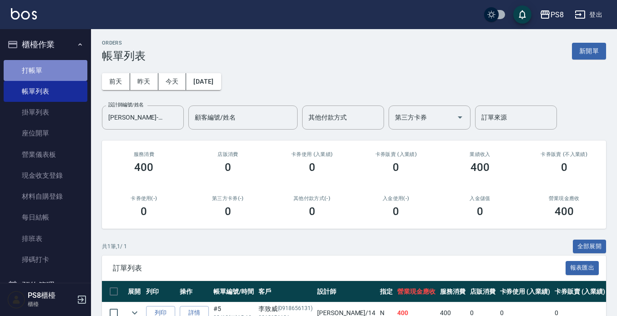
click at [48, 66] on link "打帳單" at bounding box center [46, 70] width 84 height 21
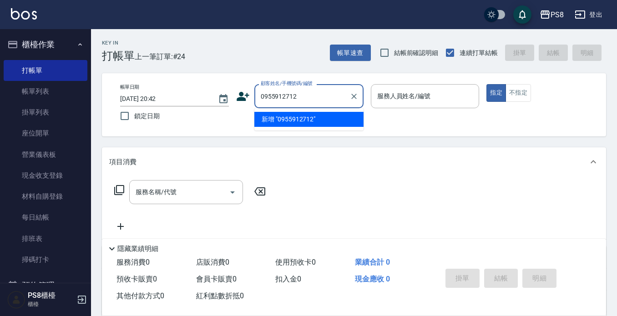
drag, startPoint x: 304, startPoint y: 102, endPoint x: 254, endPoint y: 98, distance: 49.3
click at [254, 98] on div "0955912712 顧客姓名/手機號碼/編號" at bounding box center [308, 96] width 109 height 24
type input "0955912712"
click at [239, 92] on icon at bounding box center [243, 97] width 14 height 14
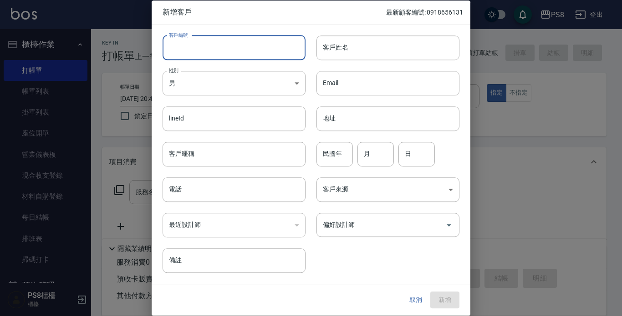
paste input "0955912712"
type input "0955912712"
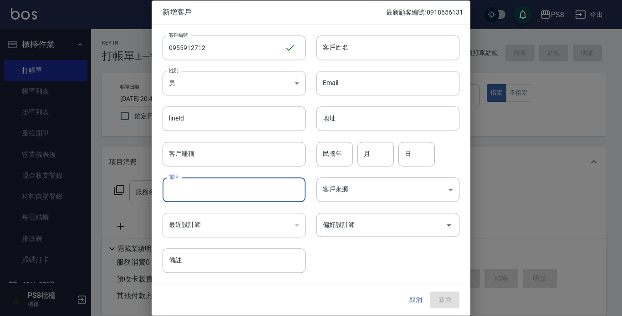
click at [199, 189] on input "電話" at bounding box center [234, 190] width 143 height 25
paste input "0955912712"
type input "0955912712"
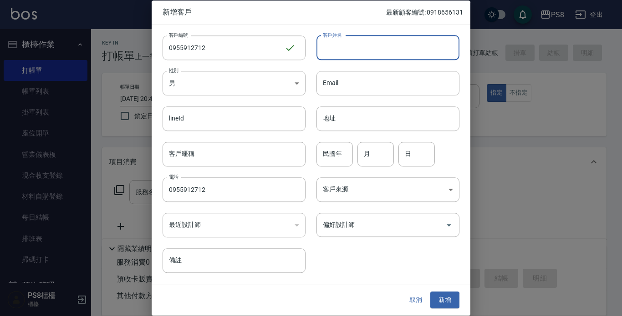
click at [360, 52] on input "客戶姓名" at bounding box center [387, 48] width 143 height 25
type input "餅乾"
click at [338, 151] on input "民國年" at bounding box center [334, 154] width 36 height 25
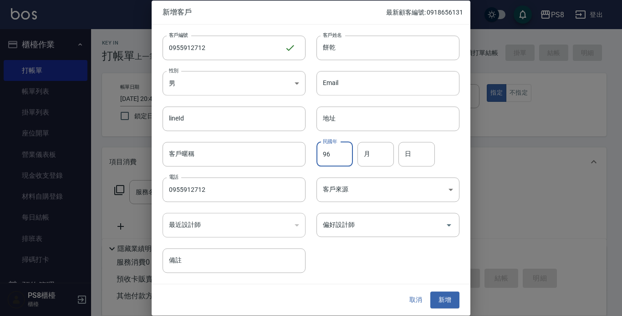
type input "96"
type input "9"
type input "20"
click at [448, 302] on button "新增" at bounding box center [444, 300] width 29 height 17
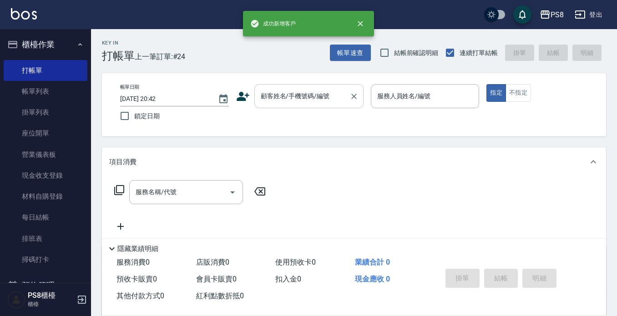
click at [291, 94] on input "顧客姓名/手機號碼/編號" at bounding box center [302, 96] width 87 height 16
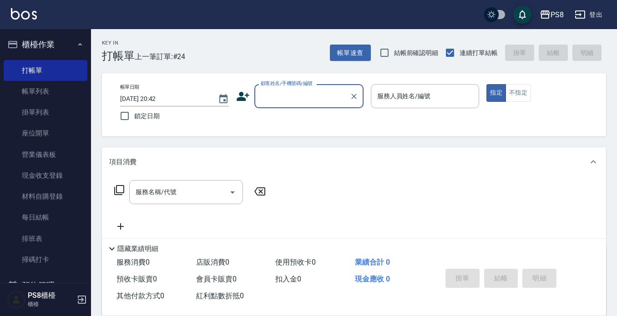
paste input "0955912712"
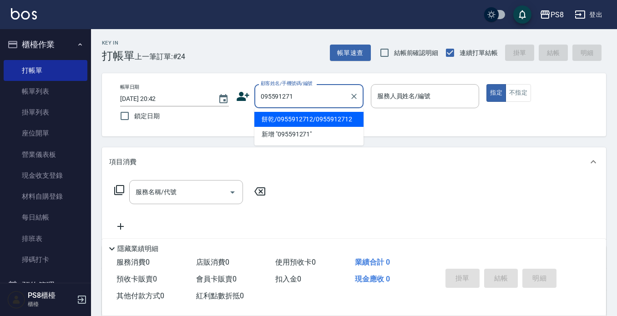
click at [311, 122] on li "餅乾/0955912712/0955912712" at bounding box center [308, 119] width 109 height 15
type input "餅乾/0955912712/0955912712"
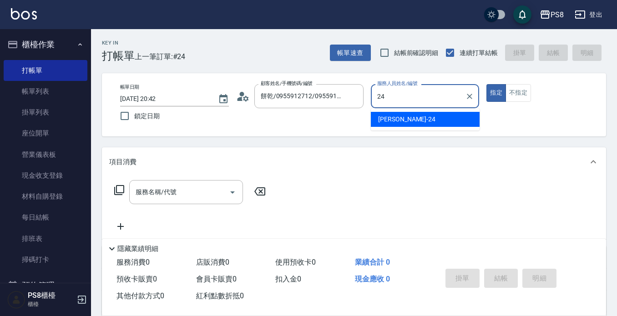
type input "24"
type button "true"
type input "[PERSON_NAME]-24"
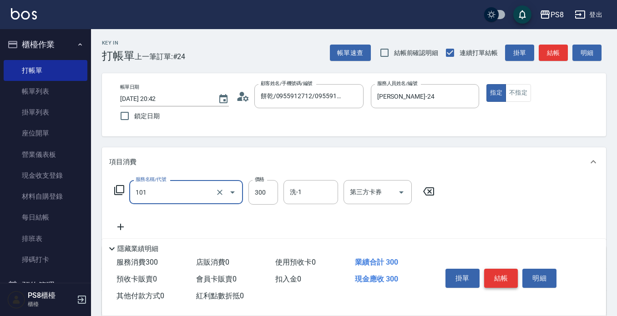
type input "洗髮(101)"
click at [510, 274] on button "結帳" at bounding box center [501, 278] width 34 height 19
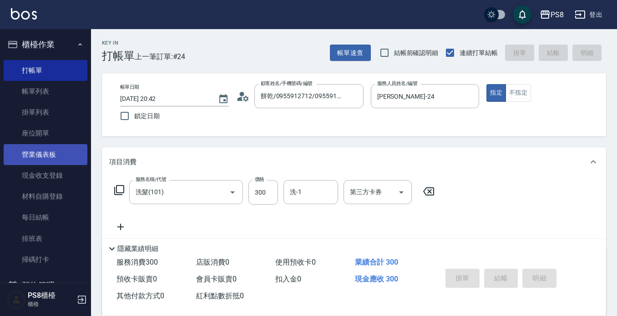
type input "2025/08/12 20:43"
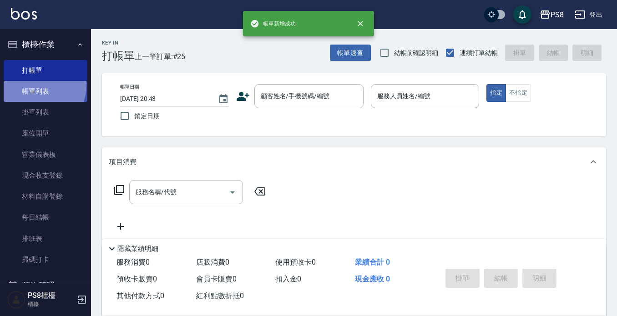
click at [43, 86] on link "帳單列表" at bounding box center [46, 91] width 84 height 21
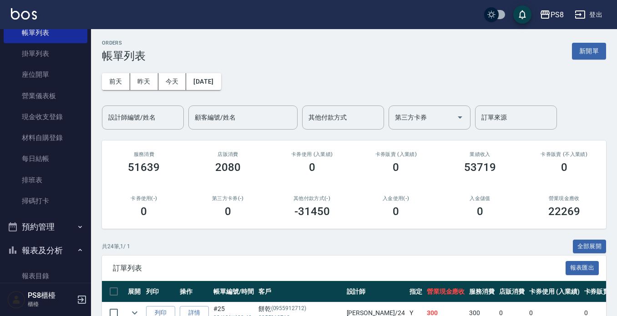
scroll to position [46, 0]
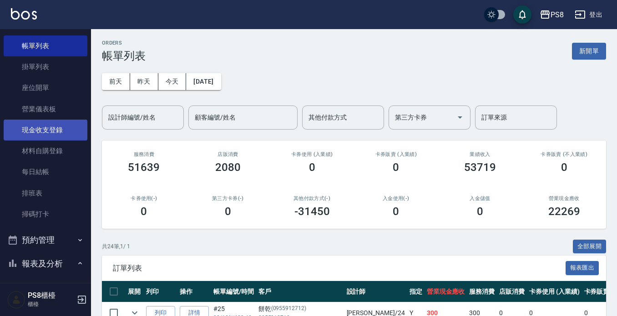
click at [56, 134] on link "現金收支登錄" at bounding box center [46, 130] width 84 height 21
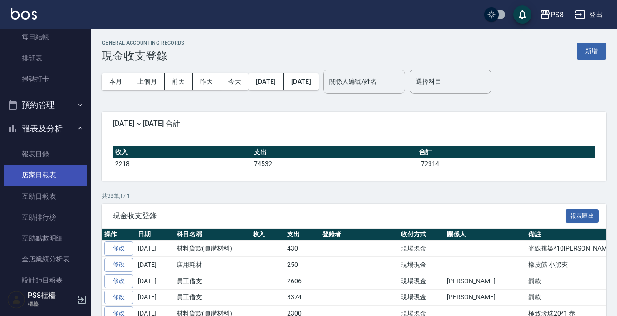
scroll to position [182, 0]
click at [61, 172] on link "店家日報表" at bounding box center [46, 173] width 84 height 21
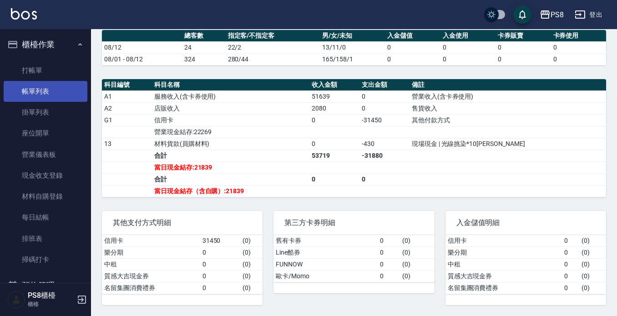
scroll to position [97, 0]
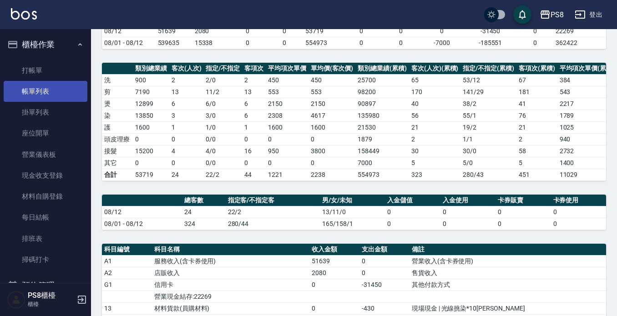
click at [58, 86] on link "帳單列表" at bounding box center [46, 91] width 84 height 21
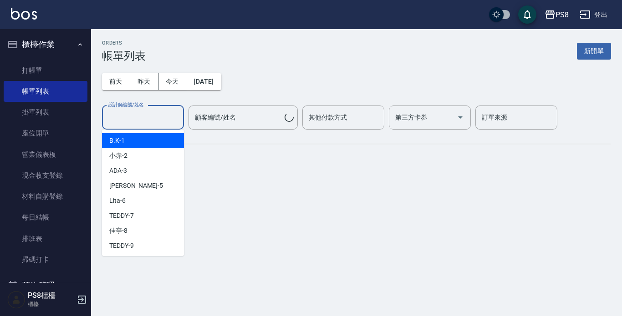
click at [144, 118] on input "設計師編號/姓名" at bounding box center [143, 118] width 74 height 16
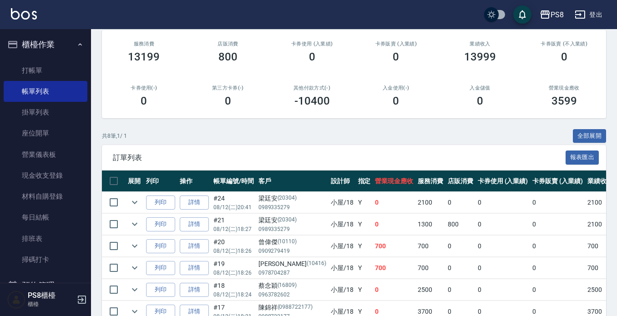
scroll to position [204, 0]
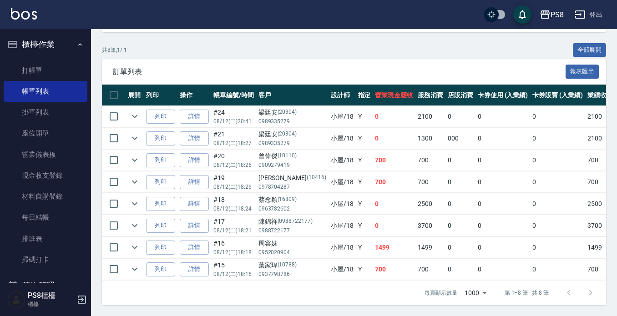
type input "小屋-18"
drag, startPoint x: 272, startPoint y: 131, endPoint x: 300, endPoint y: 131, distance: 27.3
click at [300, 131] on div "梁廷安 (20304)" at bounding box center [293, 135] width 68 height 10
click at [116, 107] on input "checkbox" at bounding box center [113, 116] width 19 height 19
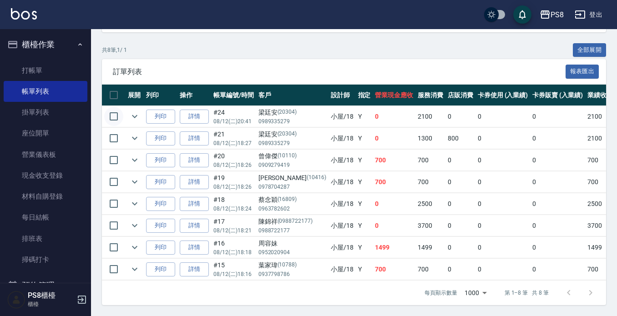
checkbox input "true"
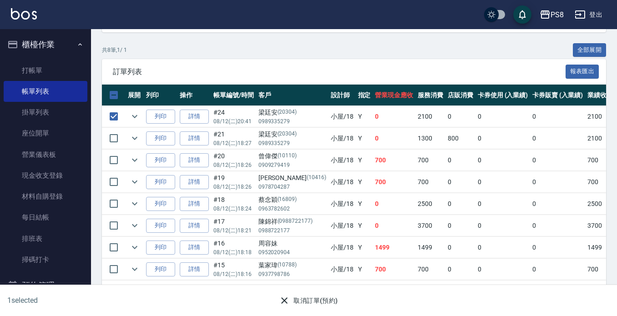
click at [309, 302] on button "取消訂單(預約)" at bounding box center [308, 301] width 66 height 17
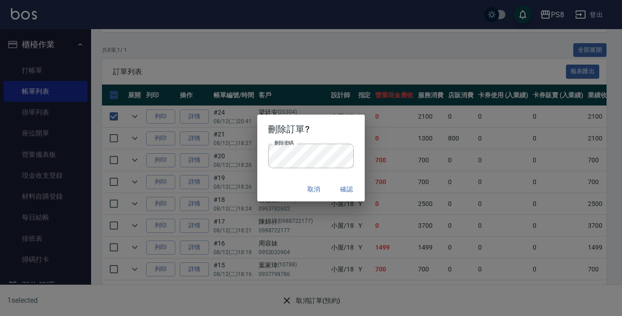
click at [354, 188] on button "確認" at bounding box center [346, 189] width 29 height 17
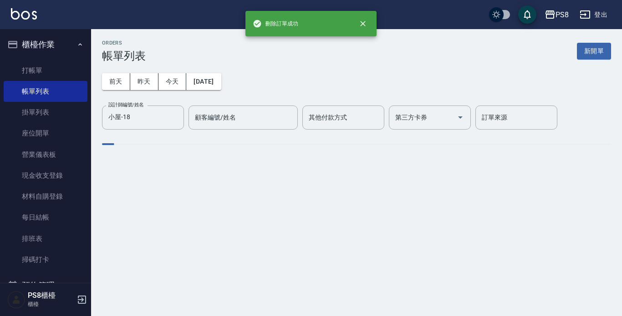
scroll to position [0, 0]
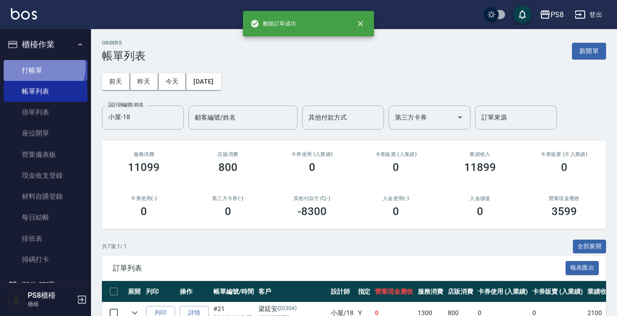
click at [42, 67] on link "打帳單" at bounding box center [46, 70] width 84 height 21
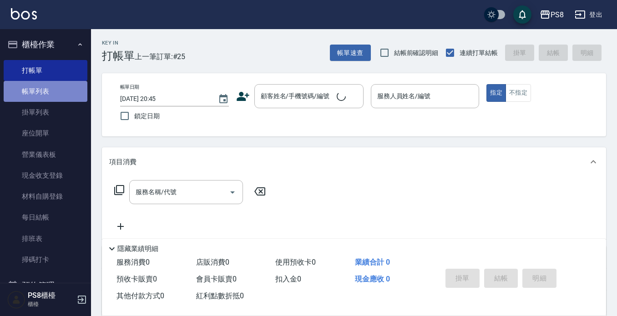
click at [69, 91] on link "帳單列表" at bounding box center [46, 91] width 84 height 21
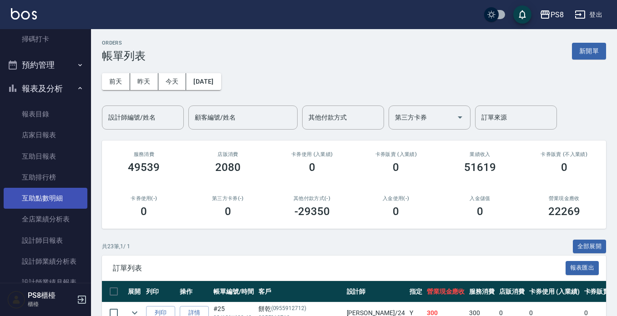
scroll to position [220, 0]
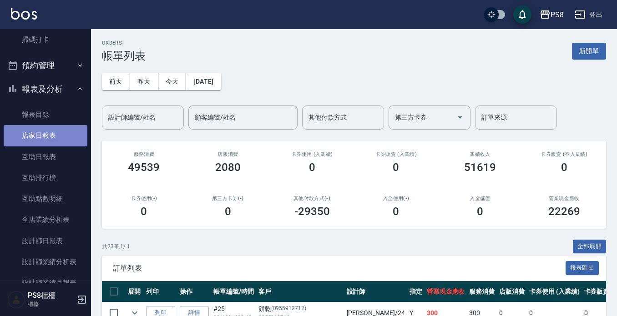
click at [64, 134] on link "店家日報表" at bounding box center [46, 135] width 84 height 21
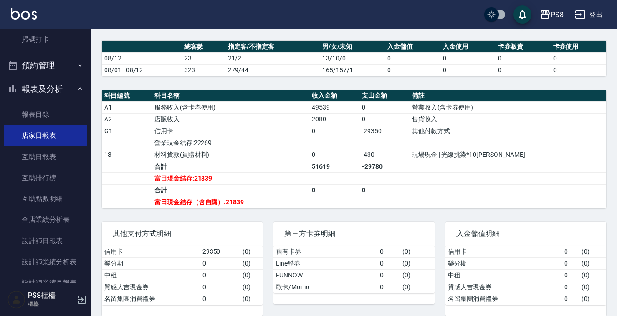
scroll to position [273, 0]
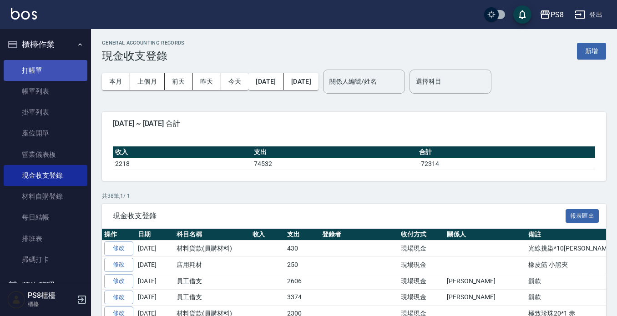
click at [39, 69] on link "打帳單" at bounding box center [46, 70] width 84 height 21
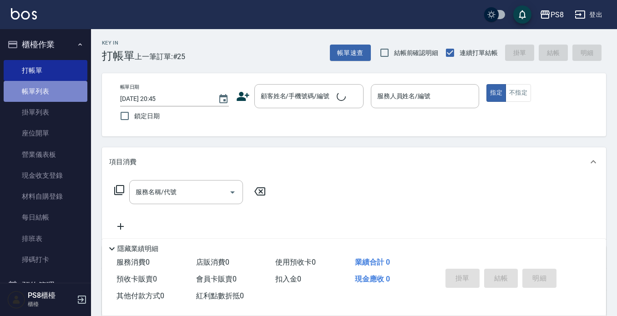
click at [51, 92] on link "帳單列表" at bounding box center [46, 91] width 84 height 21
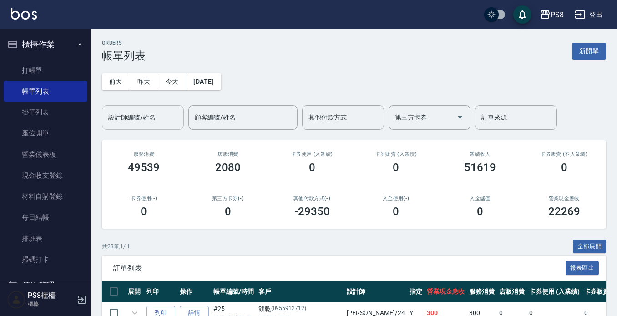
click at [159, 120] on input "設計師編號/姓名" at bounding box center [143, 118] width 74 height 16
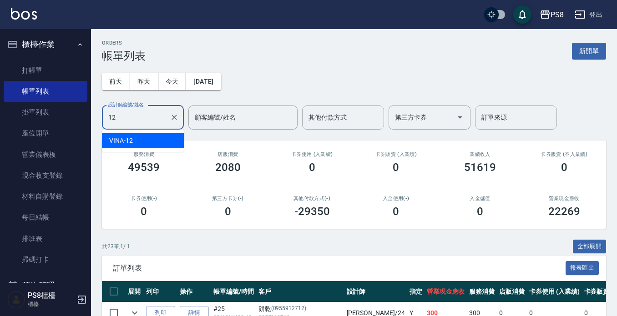
click at [152, 141] on div "VINA -12" at bounding box center [143, 140] width 82 height 15
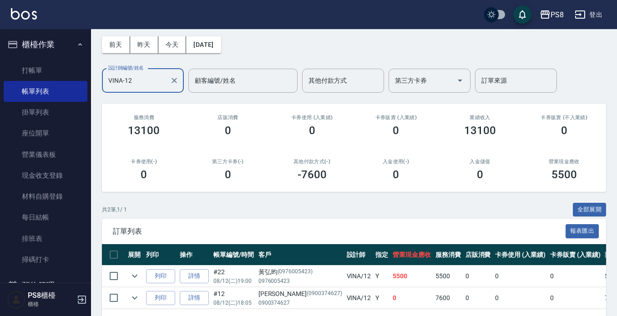
scroll to position [73, 0]
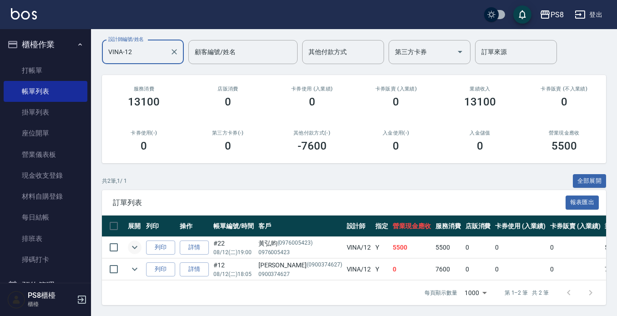
type input "VINA-12"
click at [133, 242] on icon "expand row" at bounding box center [134, 247] width 11 height 11
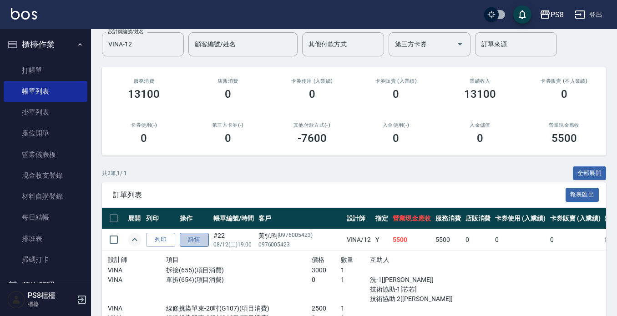
click at [201, 239] on link "詳情" at bounding box center [194, 240] width 29 height 14
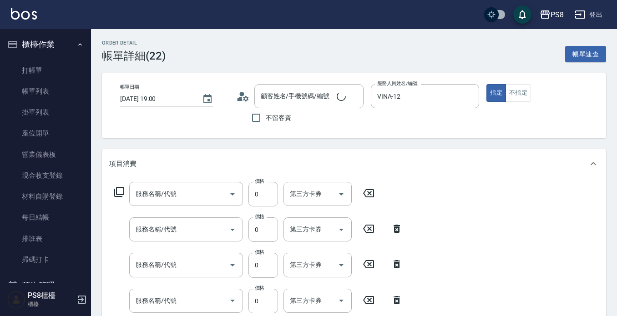
type input "[DATE] 19:00"
type input "VINA-12"
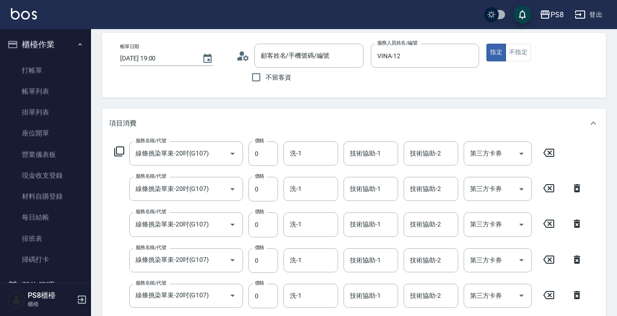
type input "線條挑染單束-20吋(G107)"
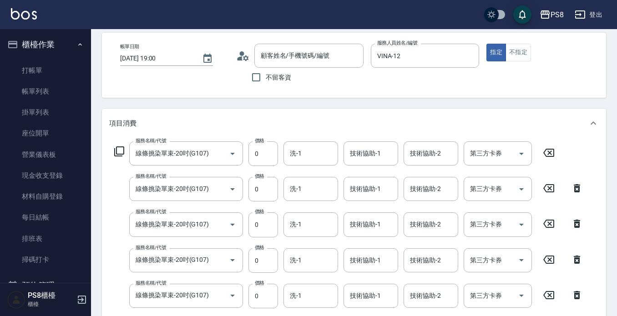
type input "線條挑染單束-20吋(G107)"
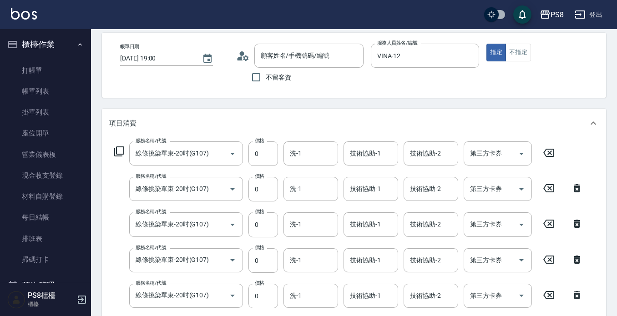
type input "單拆(654)"
type input "拆接(655)"
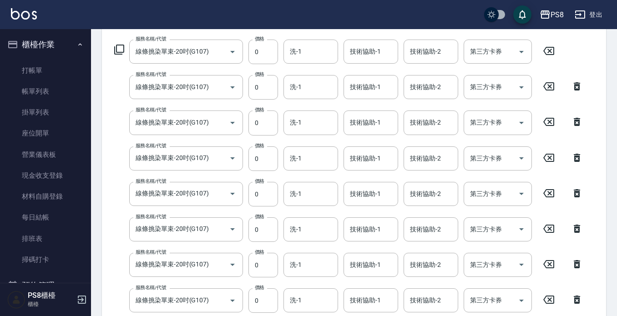
type input "[PERSON_NAME]/0976005423/0976005423"
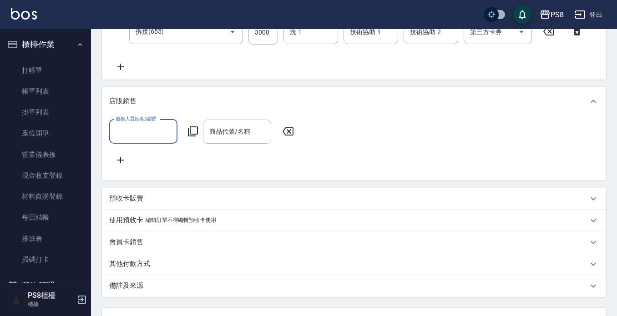
scroll to position [0, 0]
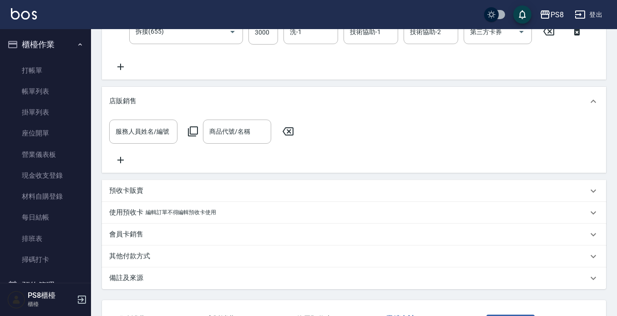
click at [134, 195] on p "預收卡販賣" at bounding box center [126, 191] width 34 height 10
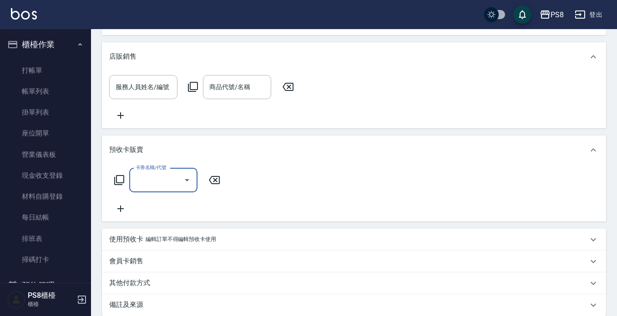
scroll to position [690, 0]
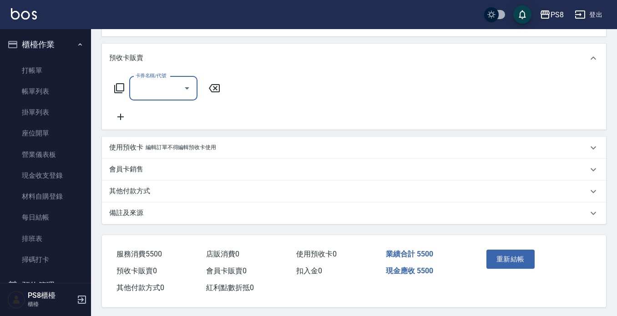
click at [136, 153] on p "使用預收卡" at bounding box center [126, 148] width 34 height 10
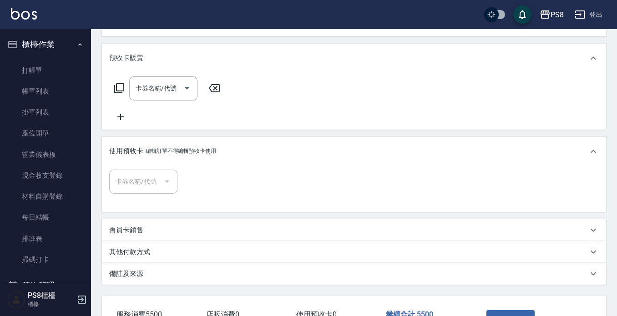
click at [137, 257] on p "其他付款方式" at bounding box center [129, 253] width 41 height 10
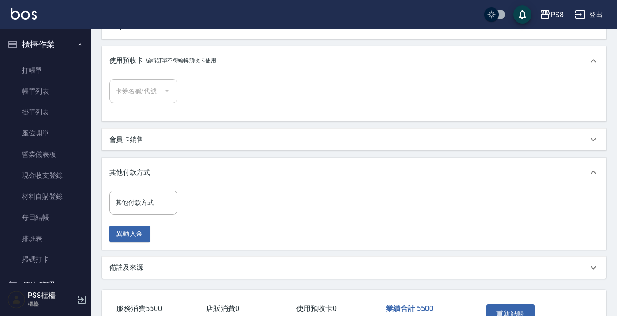
scroll to position [849, 0]
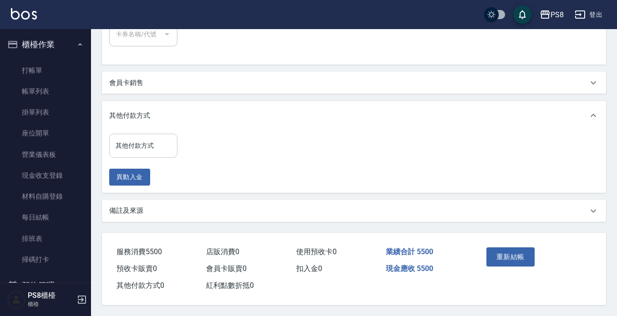
click at [145, 135] on div "其他付款方式 其他付款方式" at bounding box center [143, 146] width 68 height 24
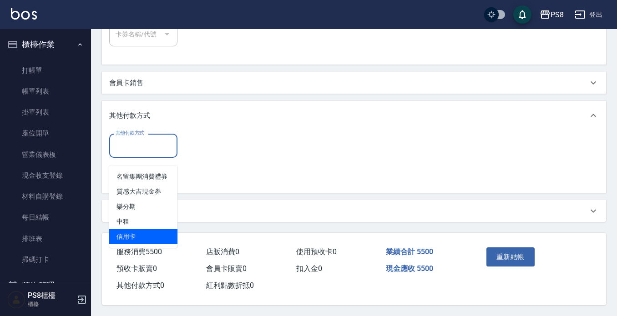
click at [151, 229] on span "信用卡" at bounding box center [143, 236] width 68 height 15
type input "信用卡"
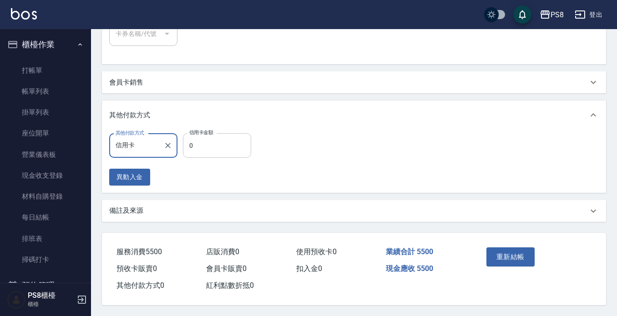
click at [204, 143] on input "0" at bounding box center [217, 145] width 68 height 25
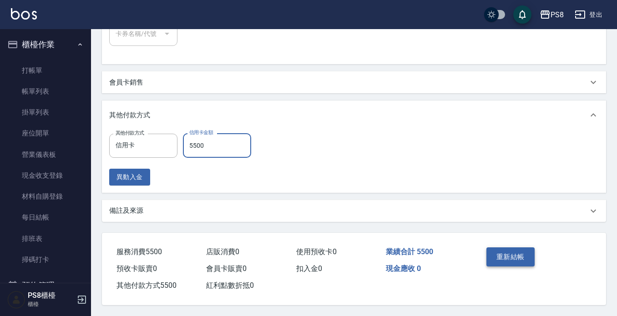
type input "5500"
click at [525, 258] on button "重新結帳" at bounding box center [511, 257] width 48 height 19
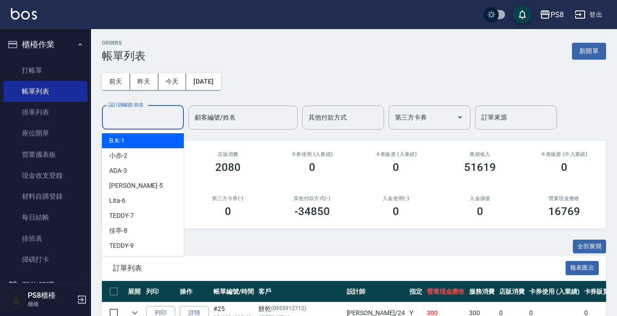
click at [159, 111] on input "設計師編號/姓名" at bounding box center [143, 118] width 74 height 16
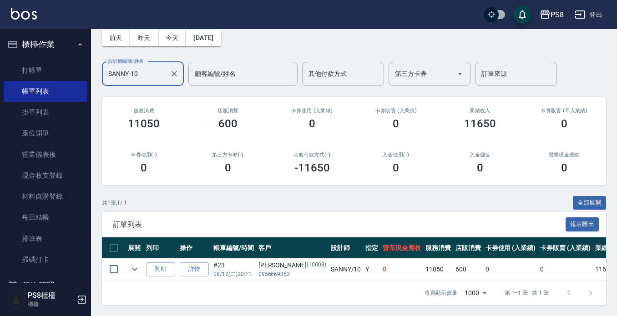
scroll to position [51, 0]
type input "SANNY-10"
click at [135, 266] on icon "expand row" at bounding box center [134, 269] width 11 height 11
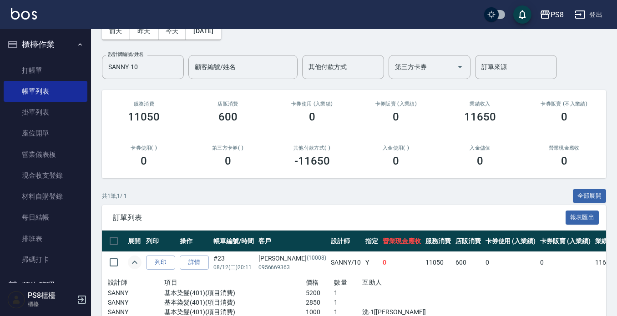
scroll to position [0, 0]
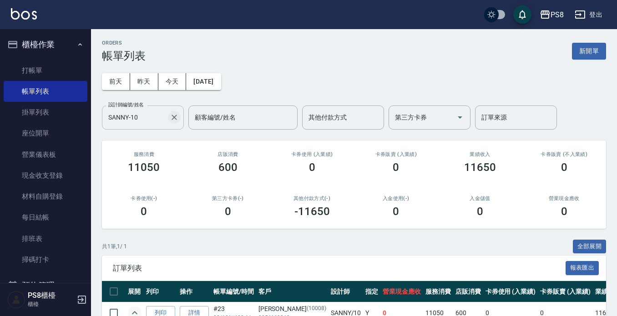
click at [175, 119] on icon "Clear" at bounding box center [174, 117] width 9 height 9
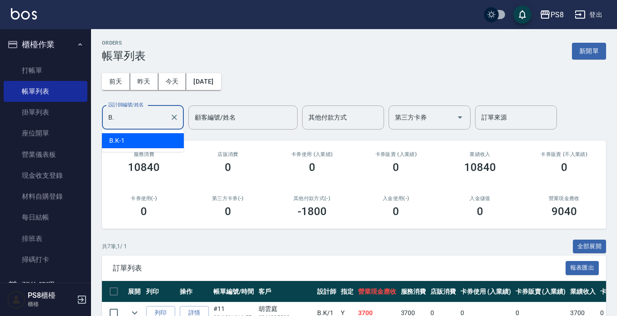
type input "B"
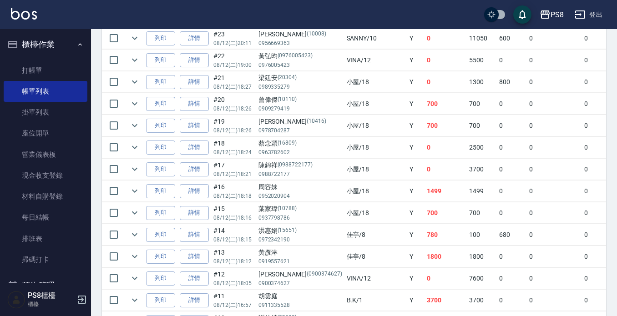
scroll to position [319, 0]
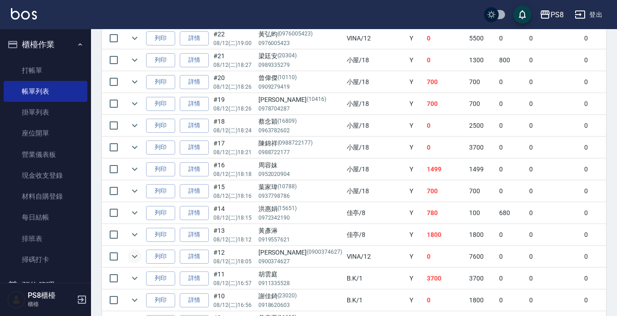
type input "10"
click at [136, 259] on icon "expand row" at bounding box center [134, 256] width 11 height 11
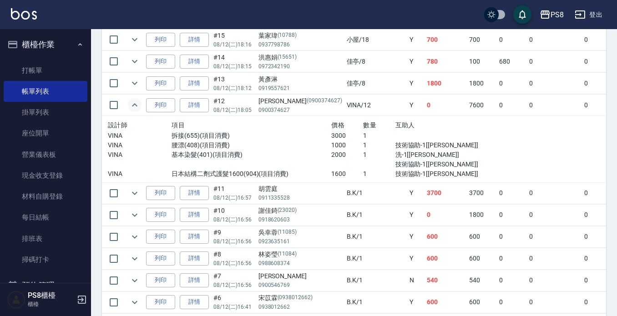
scroll to position [455, 0]
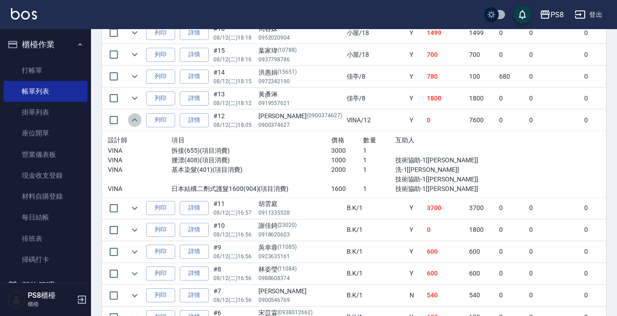
click at [136, 122] on icon "expand row" at bounding box center [134, 120] width 11 height 11
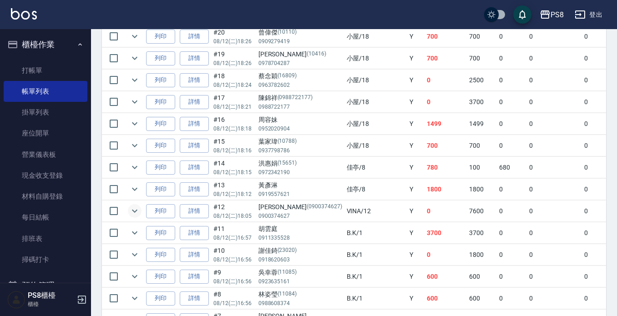
scroll to position [319, 0]
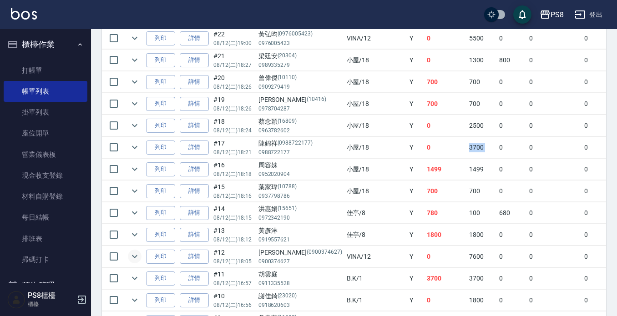
drag, startPoint x: 401, startPoint y: 145, endPoint x: 443, endPoint y: 145, distance: 41.9
click at [443, 145] on tr "列印 詳情 #17 08/12 (二) 18:21 [PERSON_NAME](0988722177) 0988722177 小屋 /18 Y 0 3700 …" at bounding box center [522, 147] width 841 height 21
click at [497, 145] on td "0" at bounding box center [512, 147] width 30 height 21
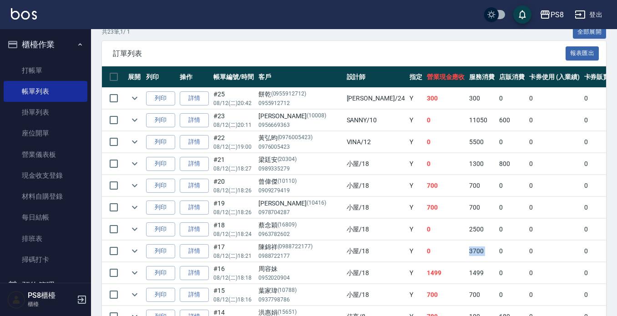
scroll to position [0, 0]
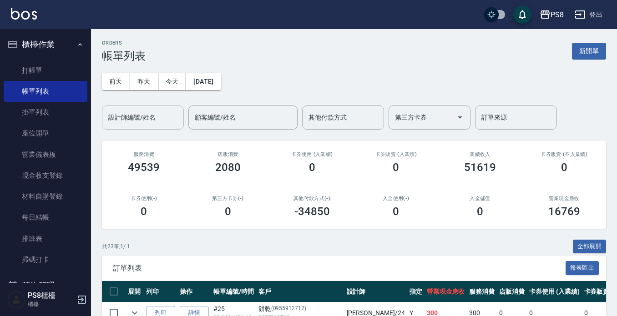
click at [151, 120] on input "設計師編號/姓名" at bounding box center [143, 118] width 74 height 16
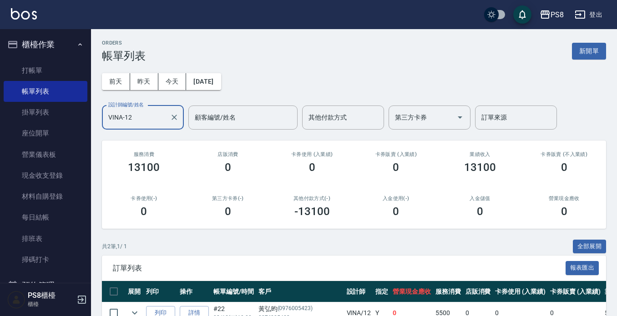
scroll to position [73, 0]
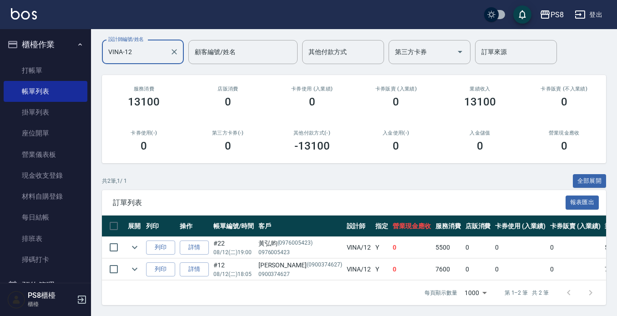
type input "VINA-12"
click at [173, 49] on icon "Clear" at bounding box center [174, 51] width 5 height 5
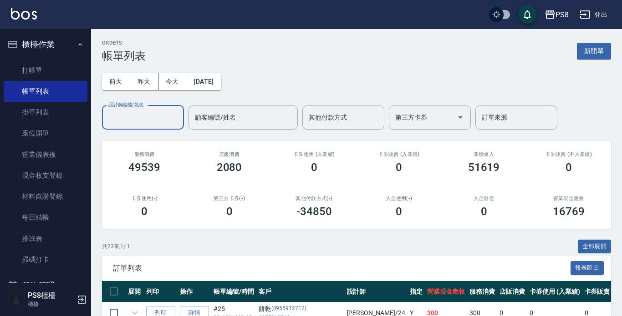
click at [160, 122] on input "設計師編號/姓名" at bounding box center [143, 118] width 74 height 16
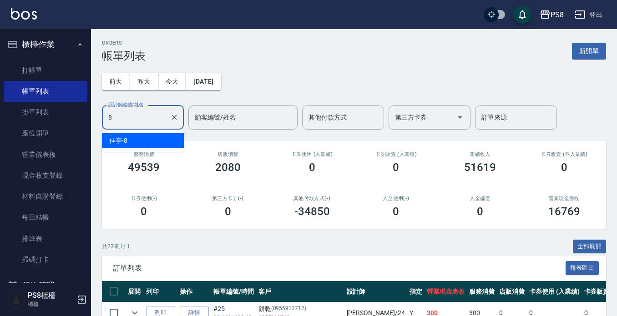
type input "佳亭-8"
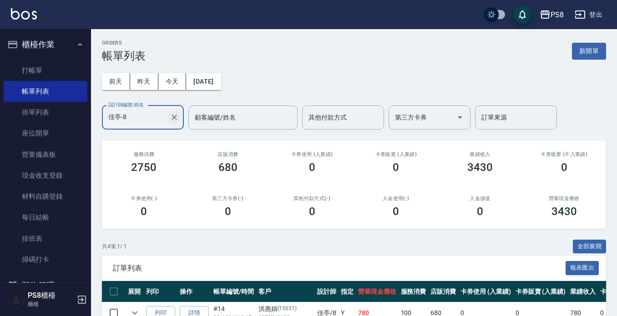
click at [174, 122] on icon "Clear" at bounding box center [174, 117] width 9 height 9
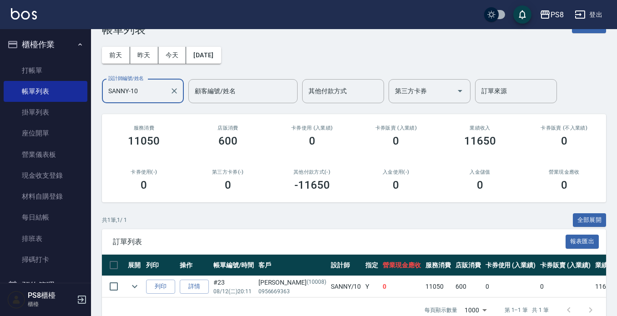
scroll to position [51, 0]
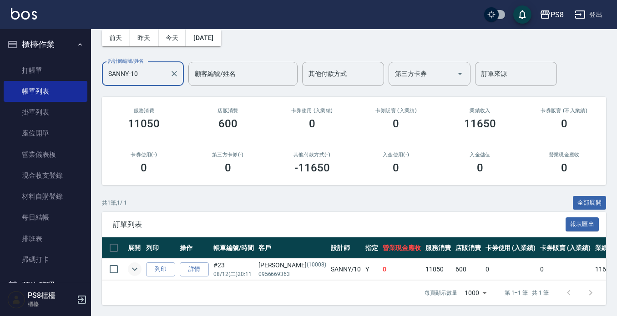
type input "SANNY-10"
click at [135, 268] on icon "expand row" at bounding box center [134, 269] width 5 height 3
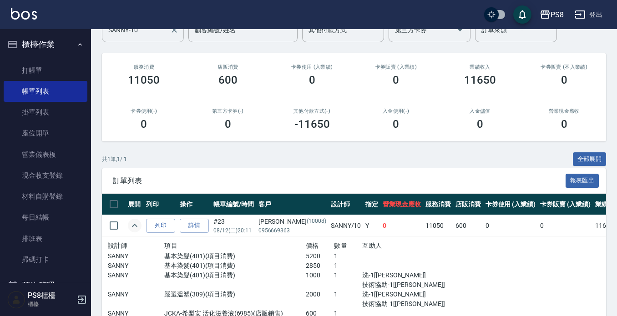
scroll to position [0, 0]
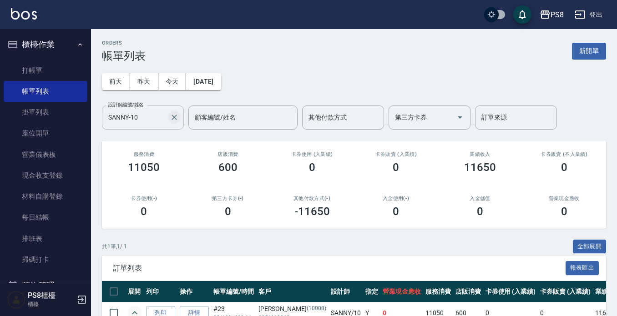
click at [175, 121] on icon "Clear" at bounding box center [174, 117] width 9 height 9
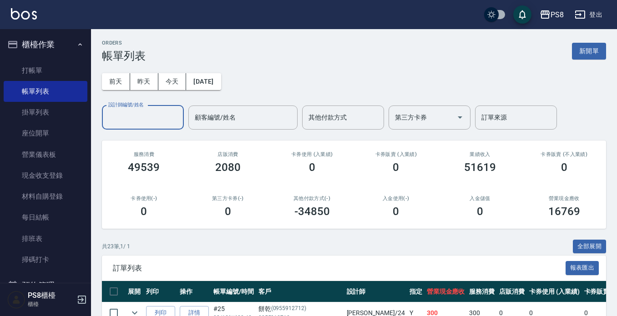
click at [132, 112] on input "設計師編號/姓名" at bounding box center [143, 118] width 74 height 16
type input "B.K-1"
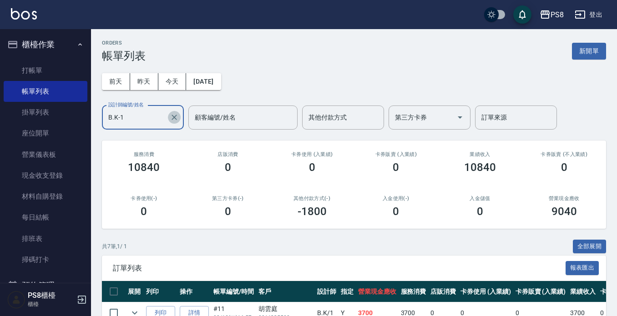
click at [172, 114] on icon "Clear" at bounding box center [174, 117] width 9 height 9
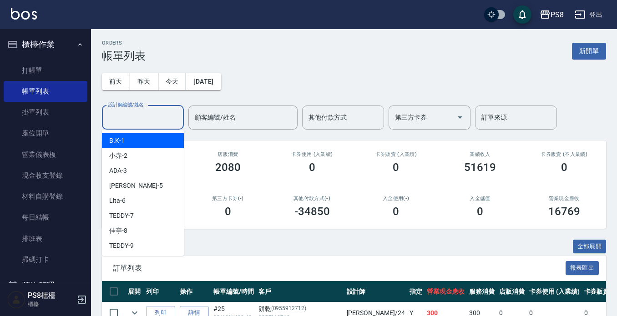
click at [142, 121] on input "設計師編號/姓名" at bounding box center [143, 118] width 74 height 16
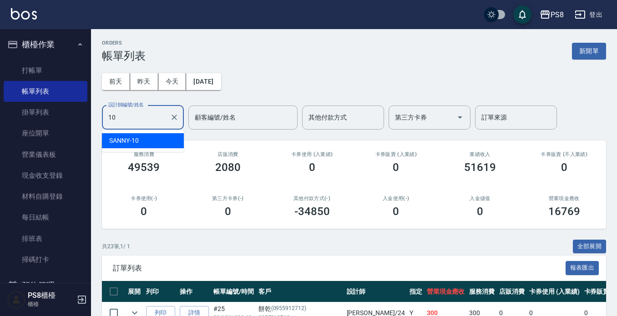
type input "SANNY-10"
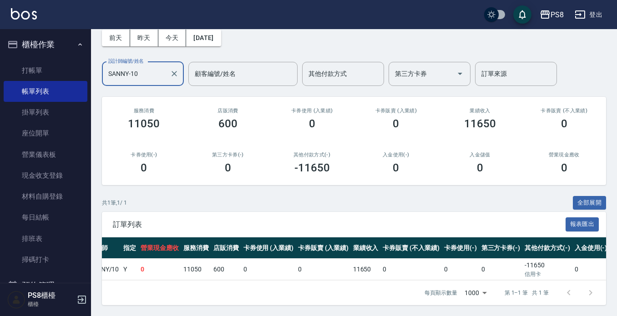
scroll to position [0, 263]
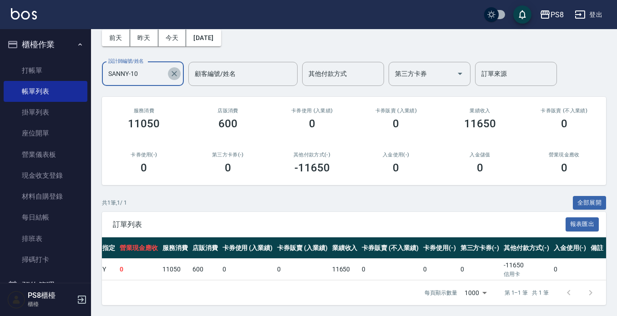
click at [178, 69] on icon "Clear" at bounding box center [174, 73] width 9 height 9
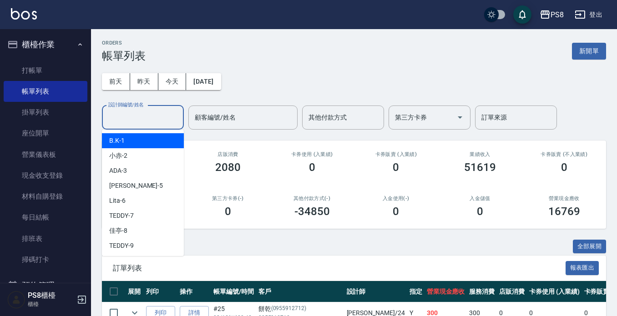
click at [163, 122] on input "設計師編號/姓名" at bounding box center [143, 118] width 74 height 16
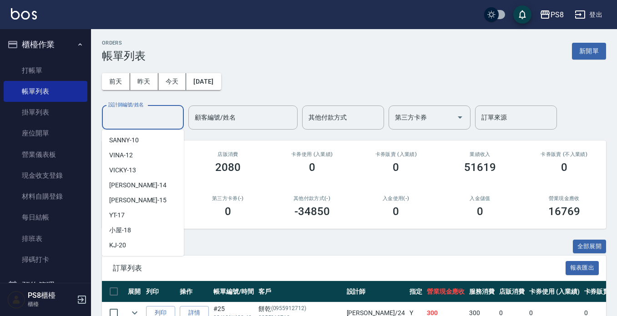
scroll to position [137, 0]
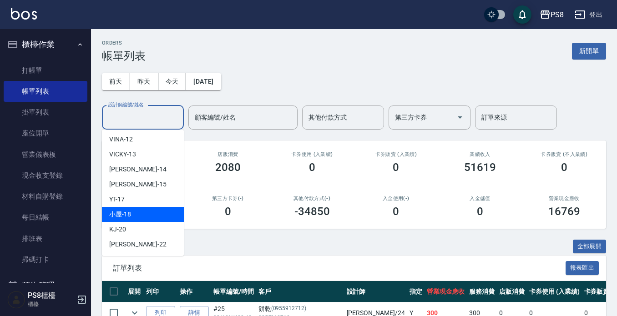
click at [143, 216] on div "小屋 -18" at bounding box center [143, 214] width 82 height 15
type input "小屋-18"
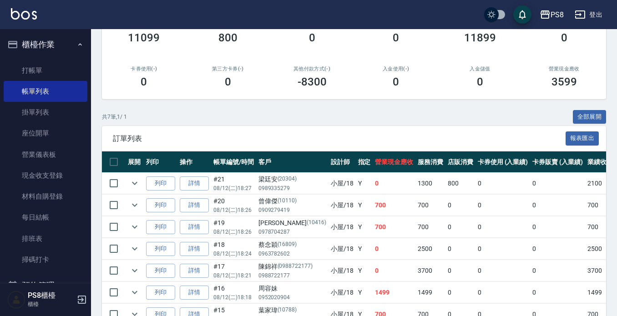
scroll to position [0, 0]
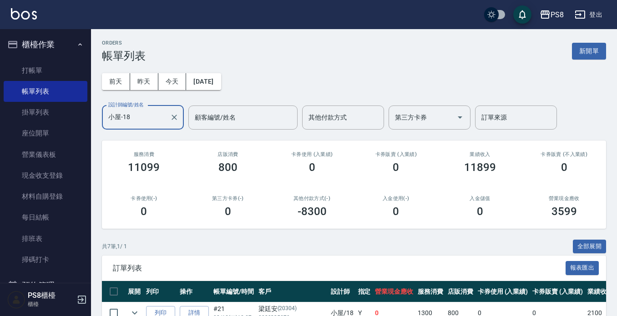
click at [180, 113] on div "小屋-18 設計師編號/姓名" at bounding box center [143, 118] width 82 height 24
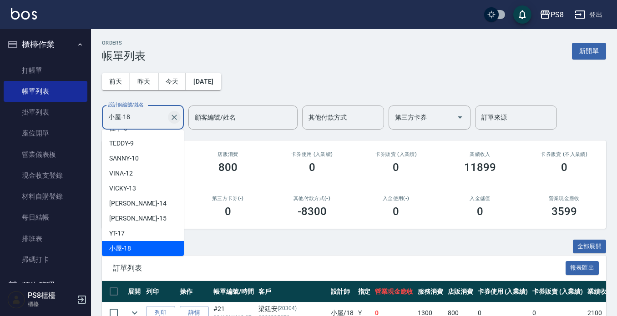
click at [174, 117] on icon "Clear" at bounding box center [174, 117] width 5 height 5
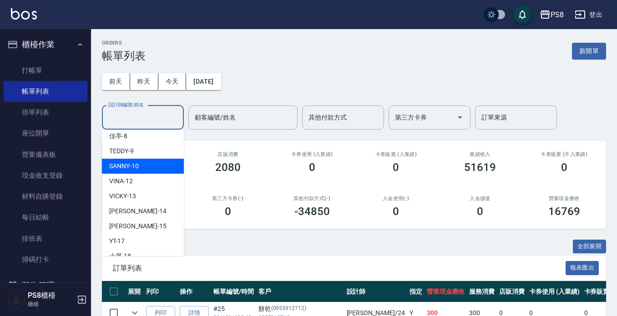
scroll to position [49, 0]
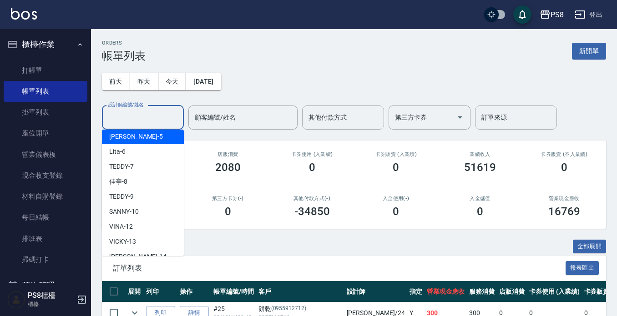
click at [353, 48] on div "ORDERS 帳單列表 新開單" at bounding box center [354, 51] width 504 height 22
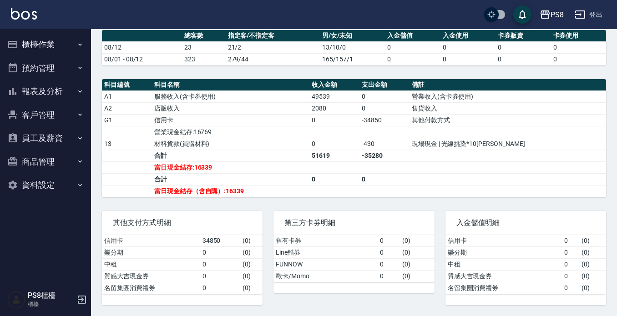
scroll to position [279, 0]
drag, startPoint x: 405, startPoint y: 155, endPoint x: 434, endPoint y: 156, distance: 29.6
click at [410, 156] on td "-35280" at bounding box center [385, 156] width 50 height 12
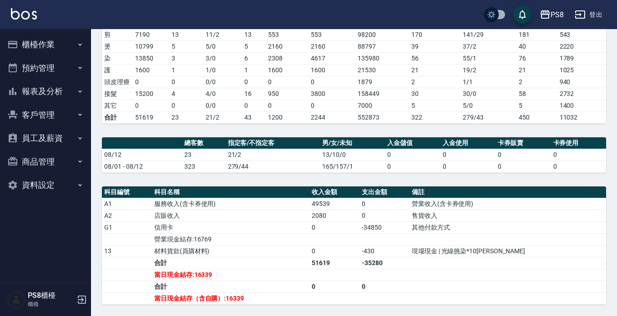
scroll to position [279, 0]
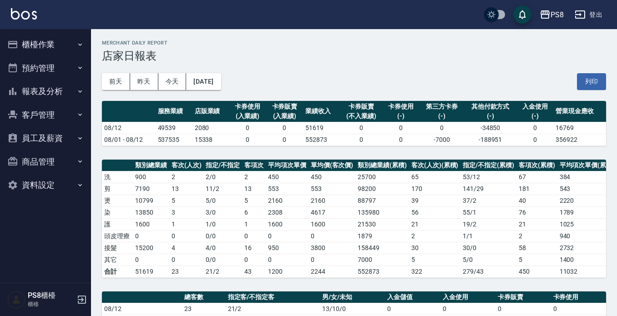
click at [42, 43] on button "櫃檯作業" at bounding box center [46, 45] width 84 height 24
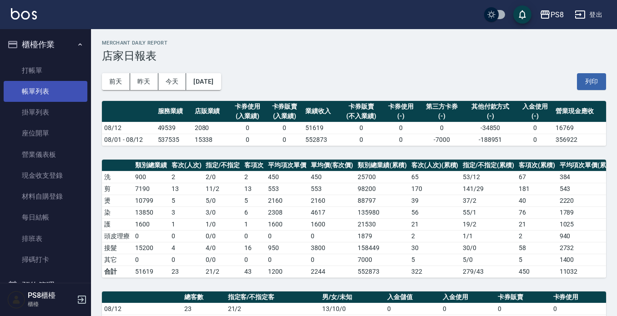
click at [59, 89] on link "帳單列表" at bounding box center [46, 91] width 84 height 21
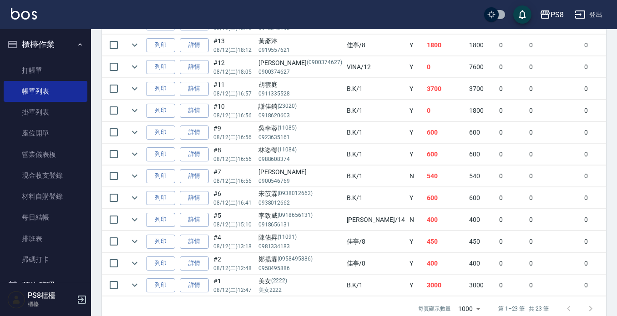
scroll to position [487, 0]
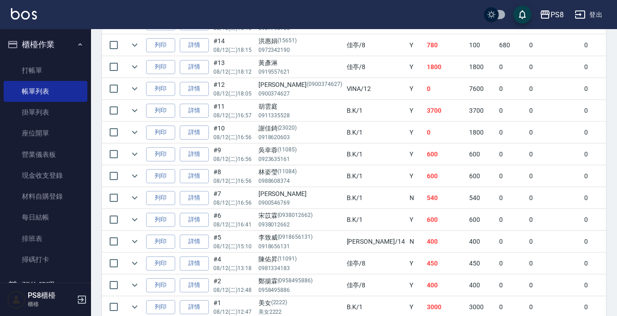
click at [4, 81] on link "帳單列表" at bounding box center [46, 91] width 84 height 21
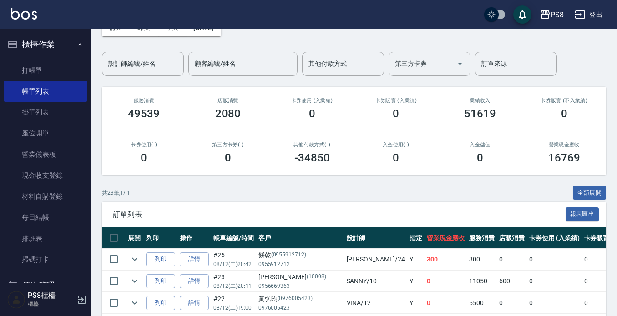
scroll to position [0, 0]
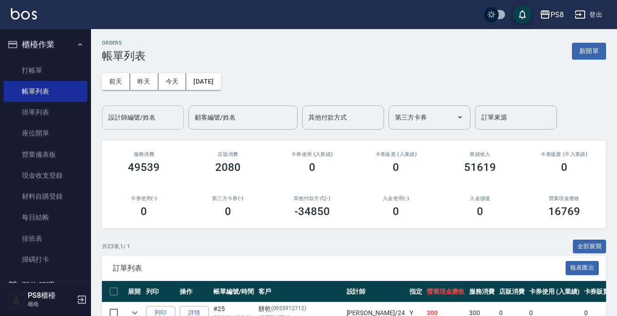
click at [142, 118] on div "設計師編號/姓名 設計師編號/姓名" at bounding box center [143, 118] width 82 height 24
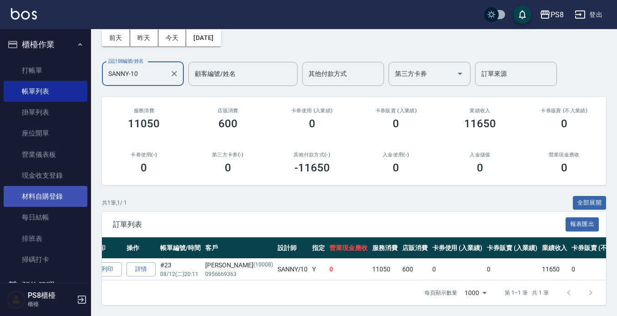
scroll to position [137, 0]
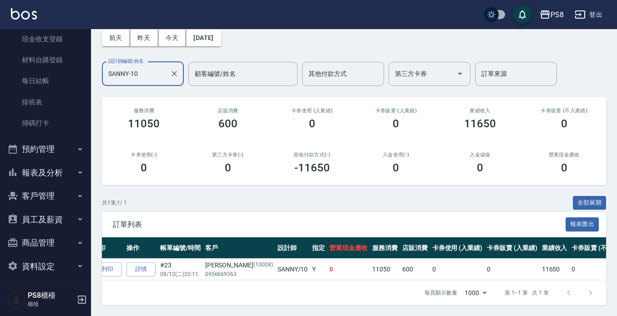
type input "SANNY-10"
click at [51, 169] on button "報表及分析" at bounding box center [46, 173] width 84 height 24
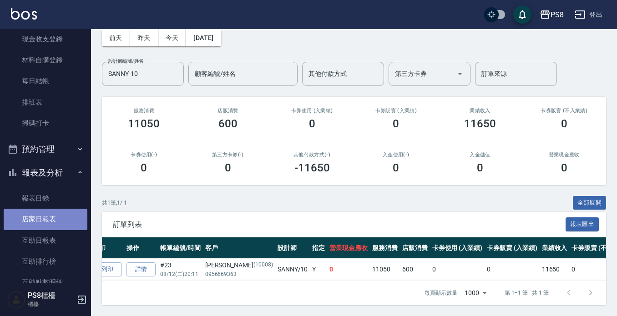
click at [50, 221] on link "店家日報表" at bounding box center [46, 219] width 84 height 21
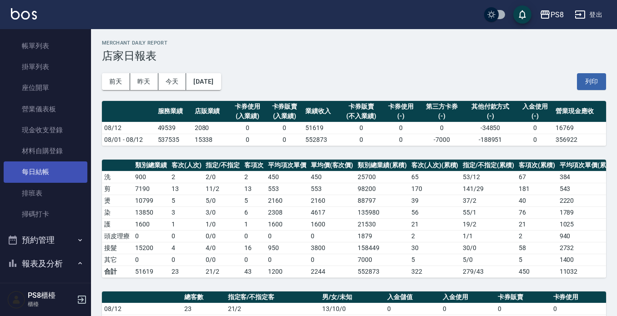
click at [49, 178] on link "每日結帳" at bounding box center [46, 172] width 84 height 21
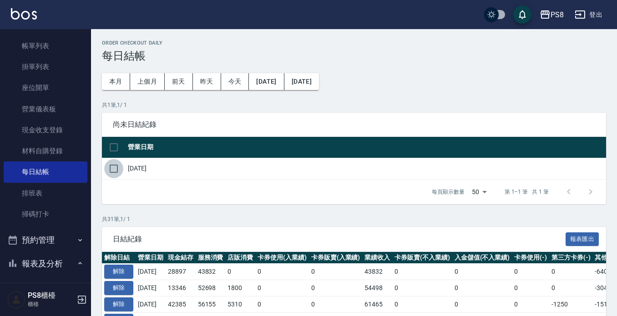
click at [115, 168] on input "checkbox" at bounding box center [113, 168] width 19 height 19
checkbox input "true"
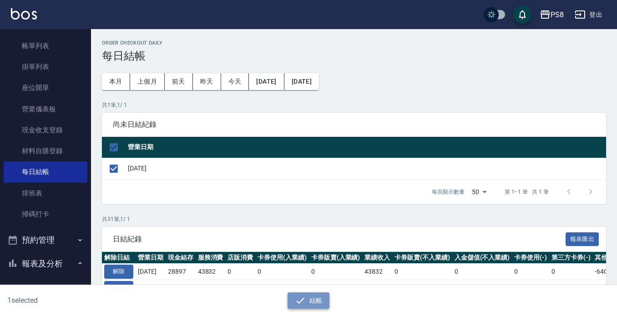
click at [306, 297] on button "結帳" at bounding box center [309, 301] width 42 height 17
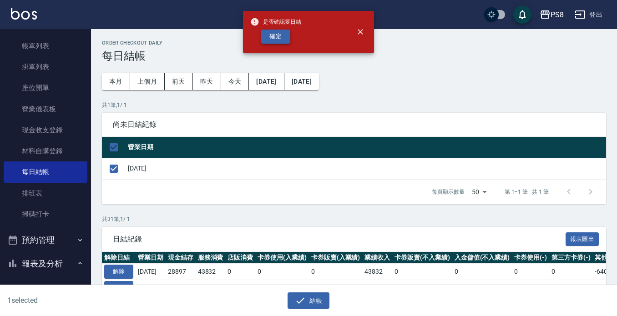
click at [282, 31] on button "確定" at bounding box center [275, 37] width 29 height 14
checkbox input "false"
